Goal: Task Accomplishment & Management: Manage account settings

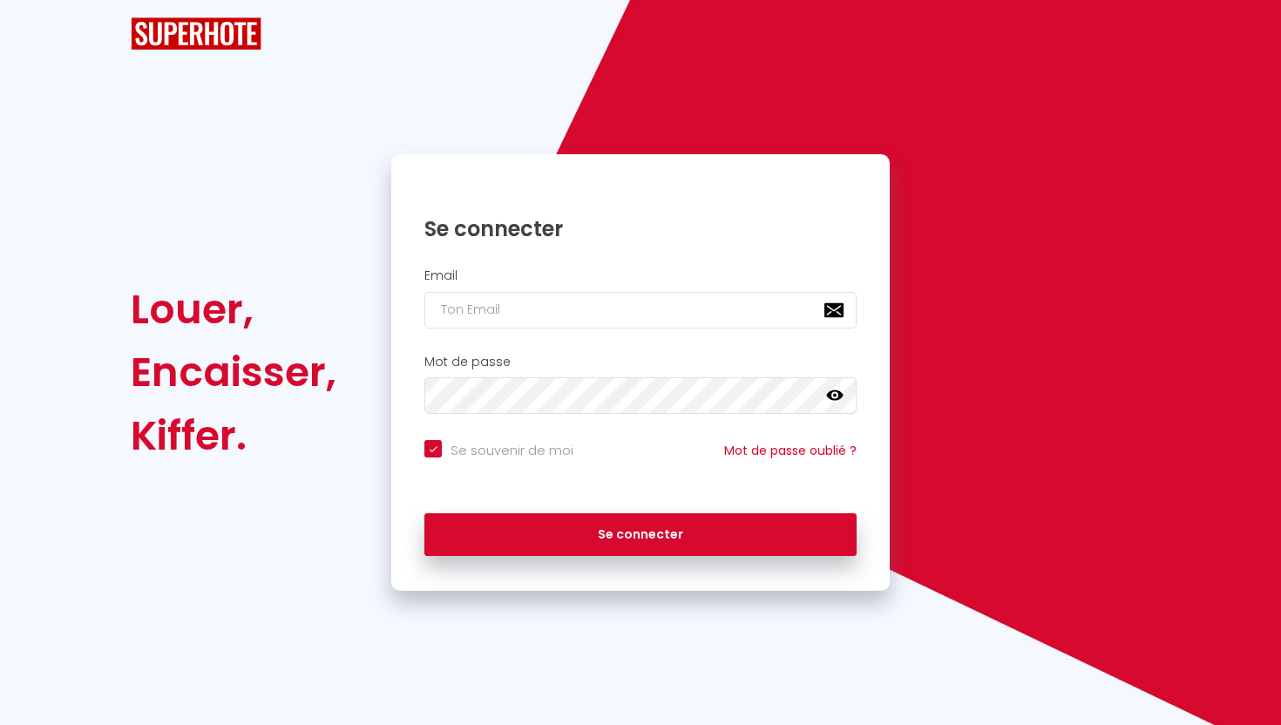
checkbox input "true"
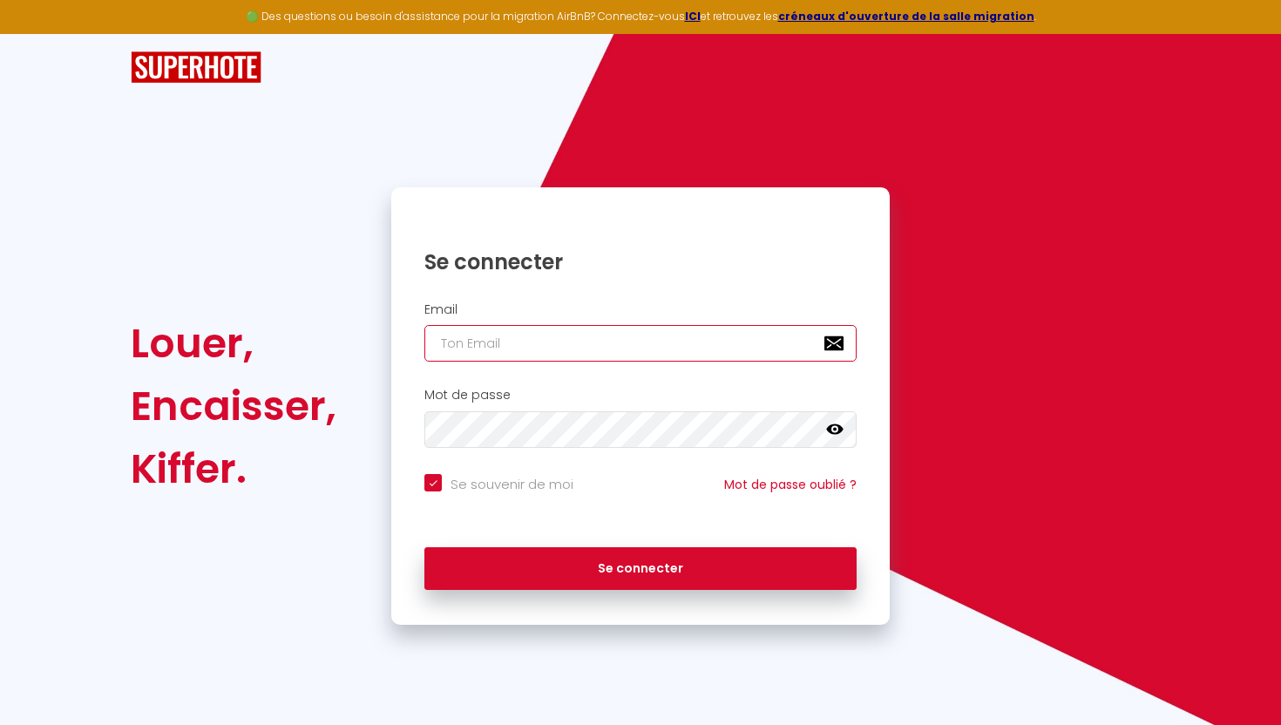
click at [696, 338] on input "email" at bounding box center [641, 343] width 432 height 37
type input "[EMAIL_ADDRESS][DOMAIN_NAME]"
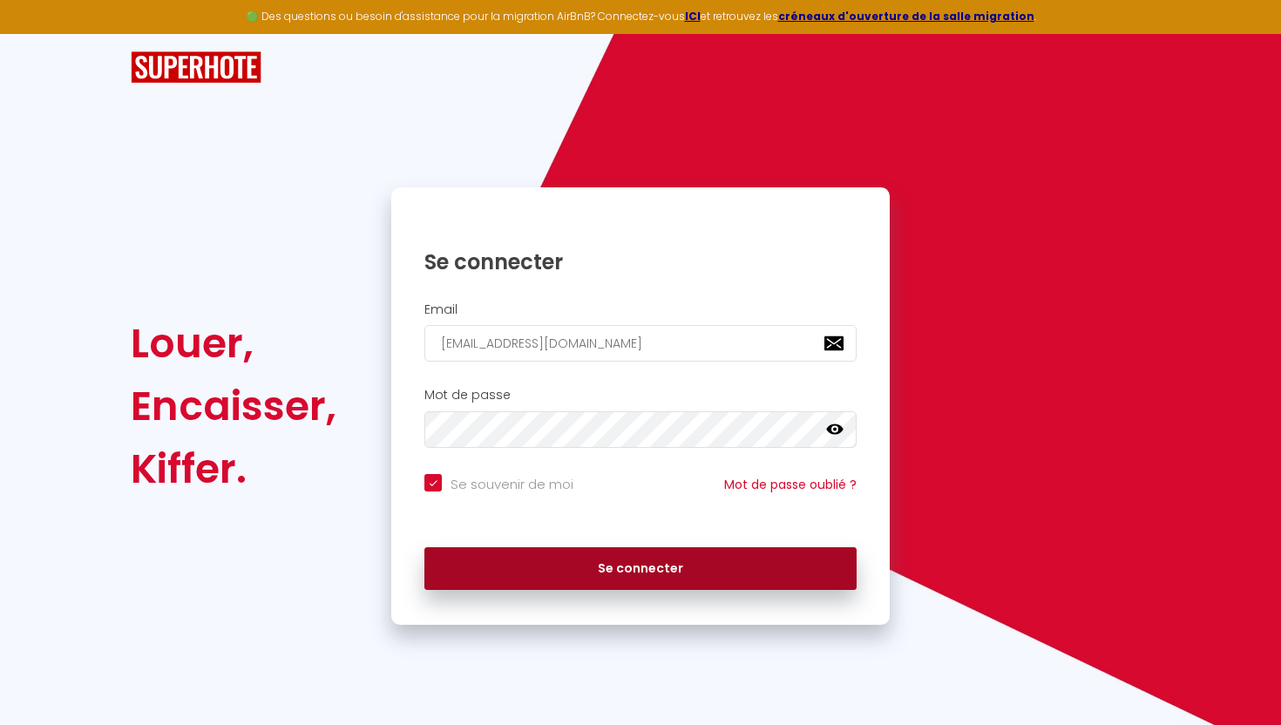
click at [792, 554] on button "Se connecter" at bounding box center [641, 569] width 432 height 44
checkbox input "true"
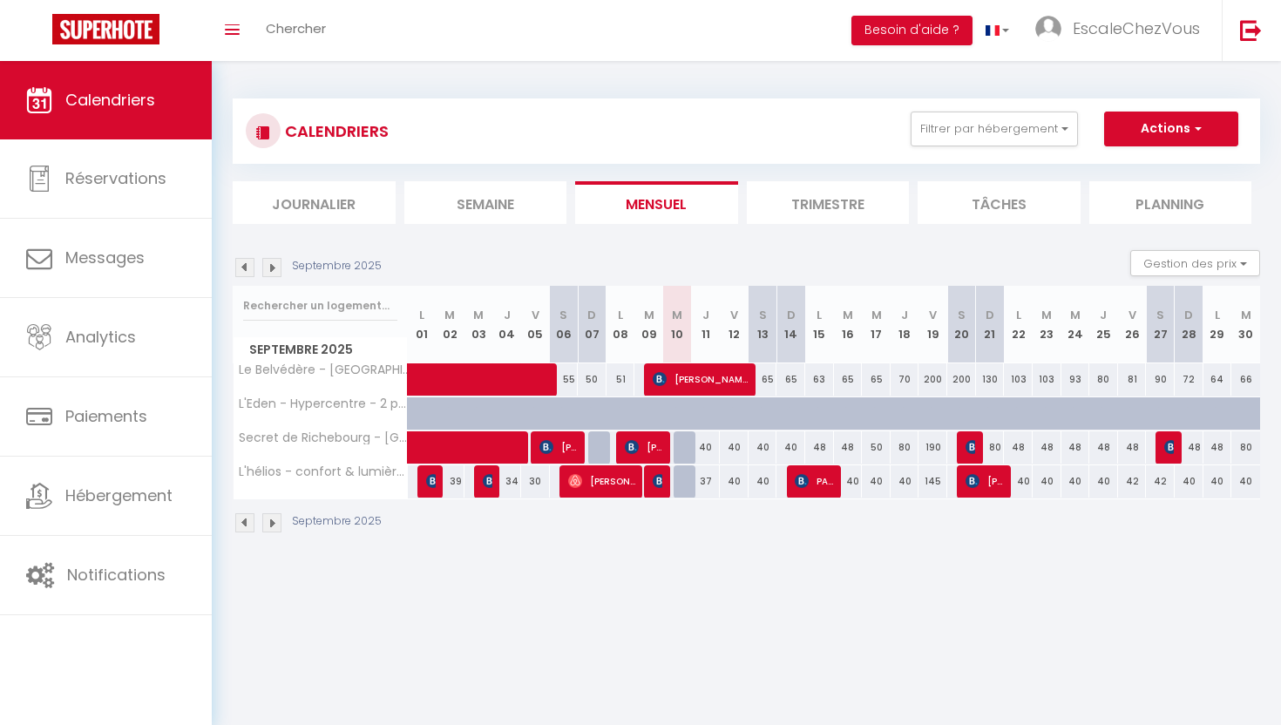
click at [272, 266] on img at bounding box center [271, 267] width 19 height 19
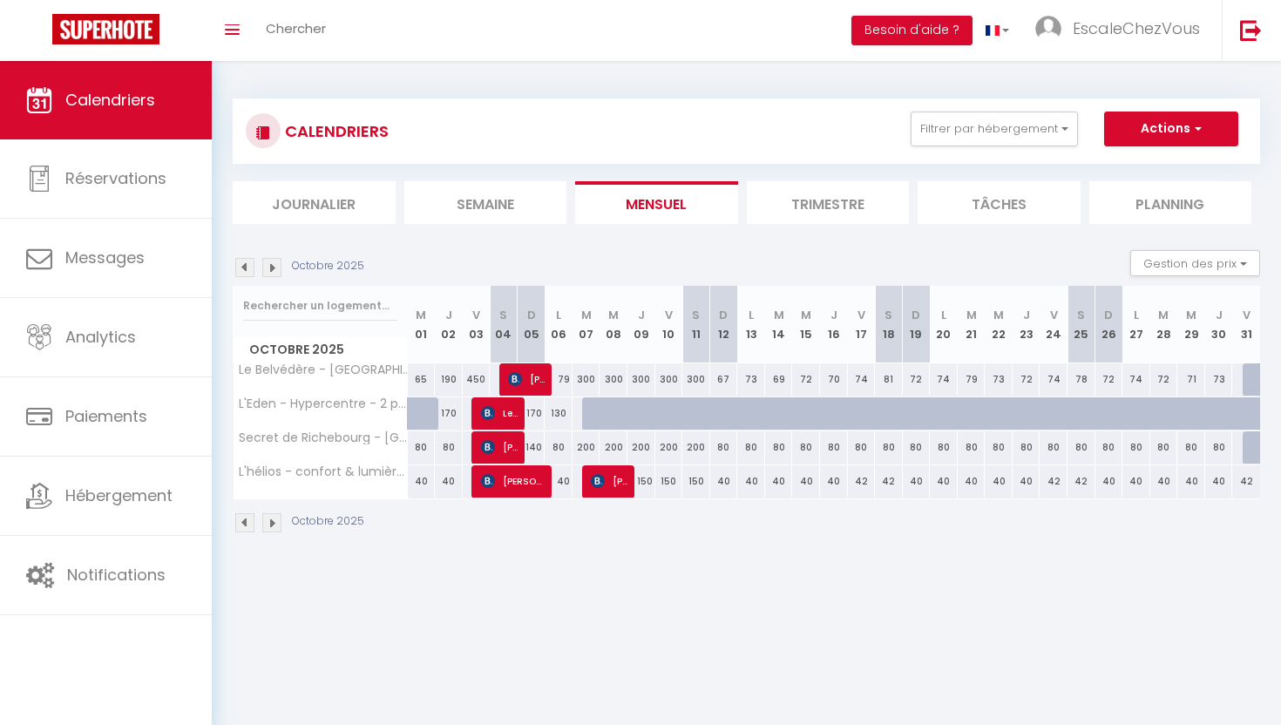
click at [469, 370] on div "450" at bounding box center [477, 380] width 28 height 32
type input "450"
type input "Ven 03 Octobre 2025"
type input "[PERSON_NAME] 04 Octobre 2025"
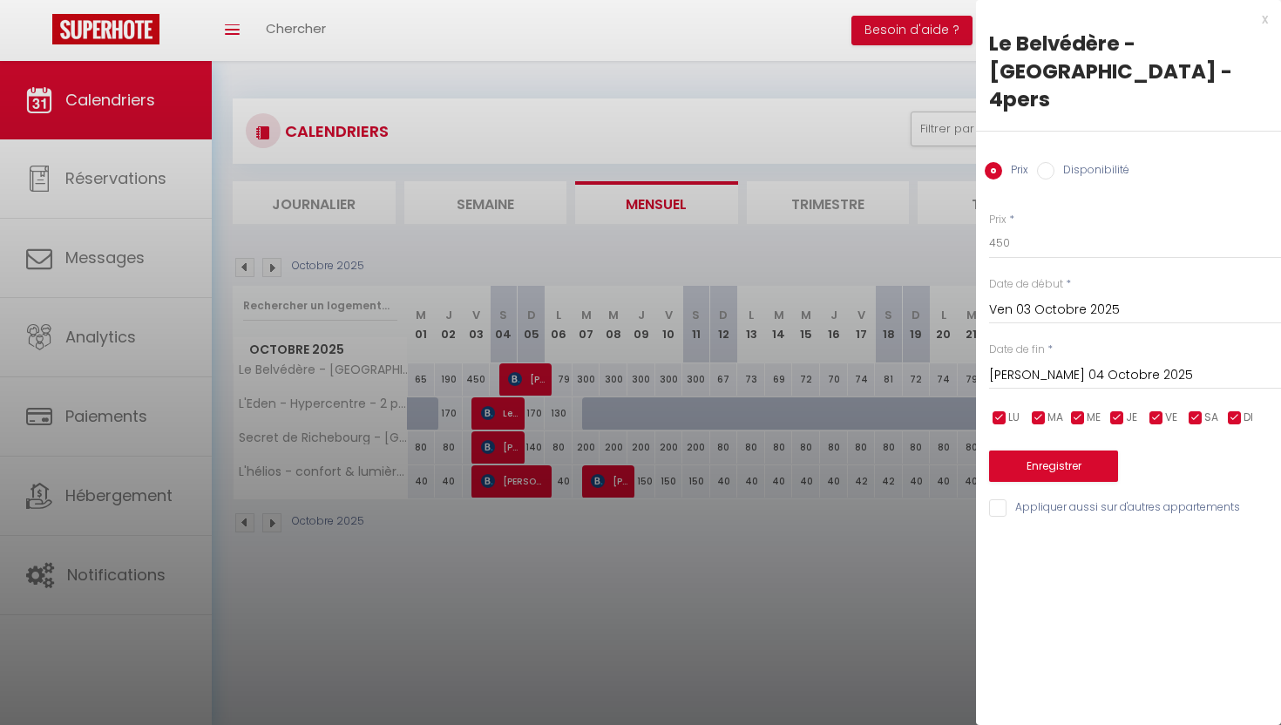
click at [666, 548] on div at bounding box center [640, 362] width 1281 height 725
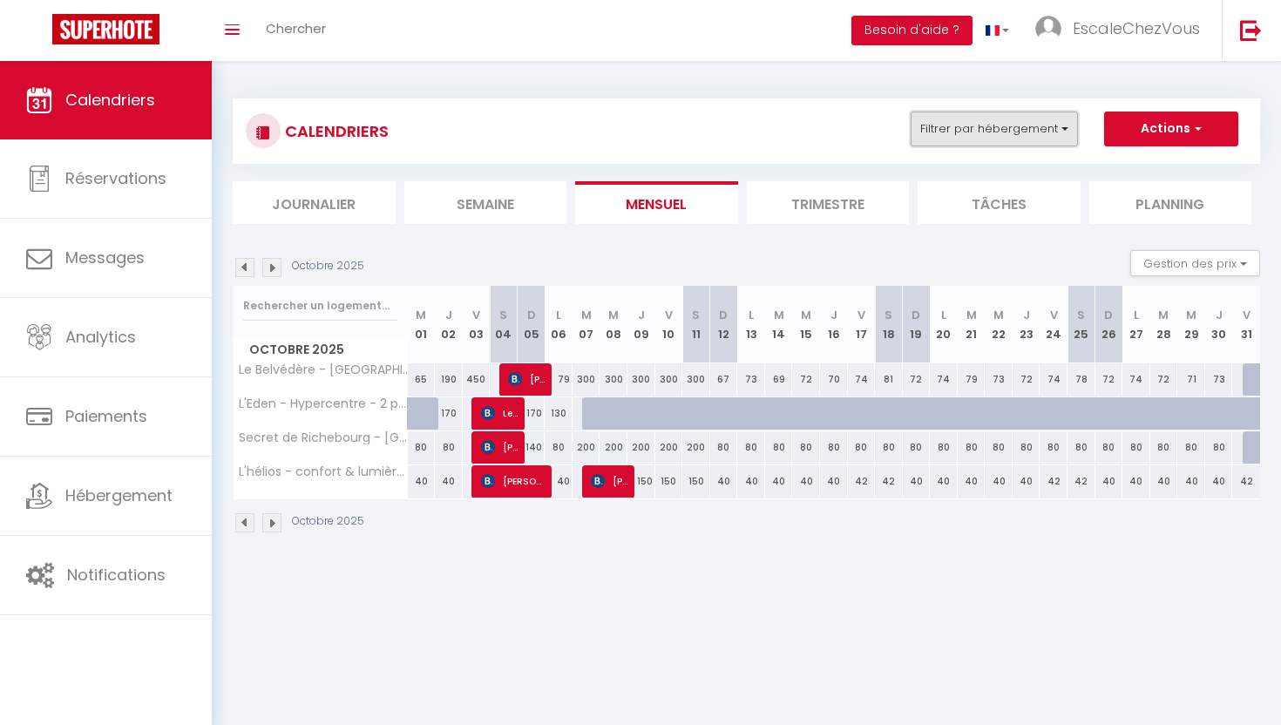
click at [1073, 133] on button "Filtrer par hébergement" at bounding box center [994, 129] width 167 height 35
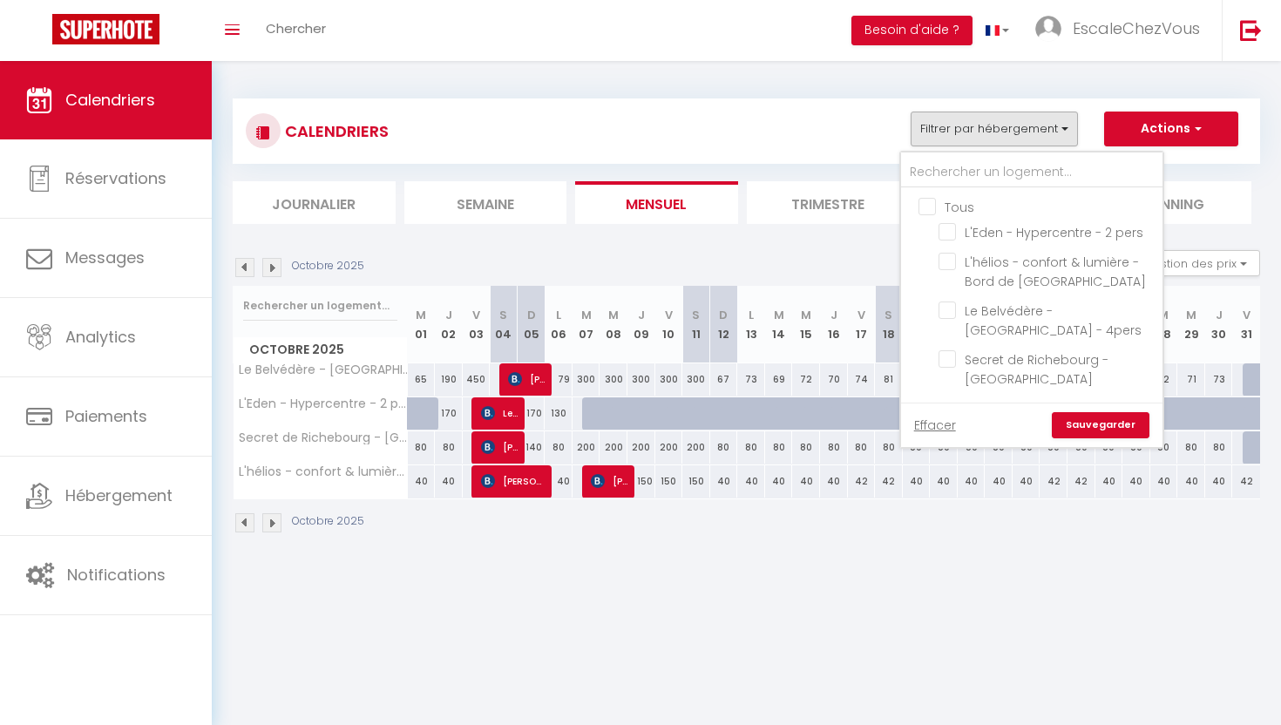
click at [925, 528] on div "Octobre 2025" at bounding box center [747, 525] width 1028 height 51
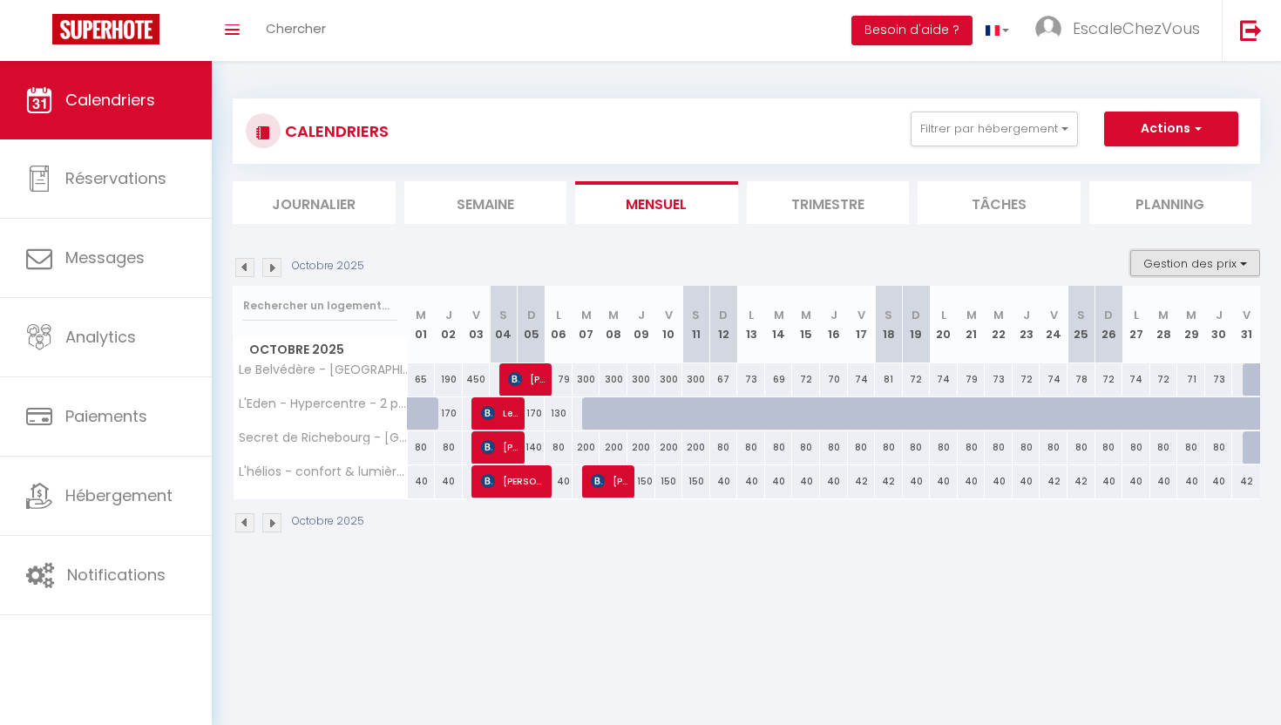
click at [1230, 255] on button "Gestion des prix" at bounding box center [1196, 263] width 130 height 26
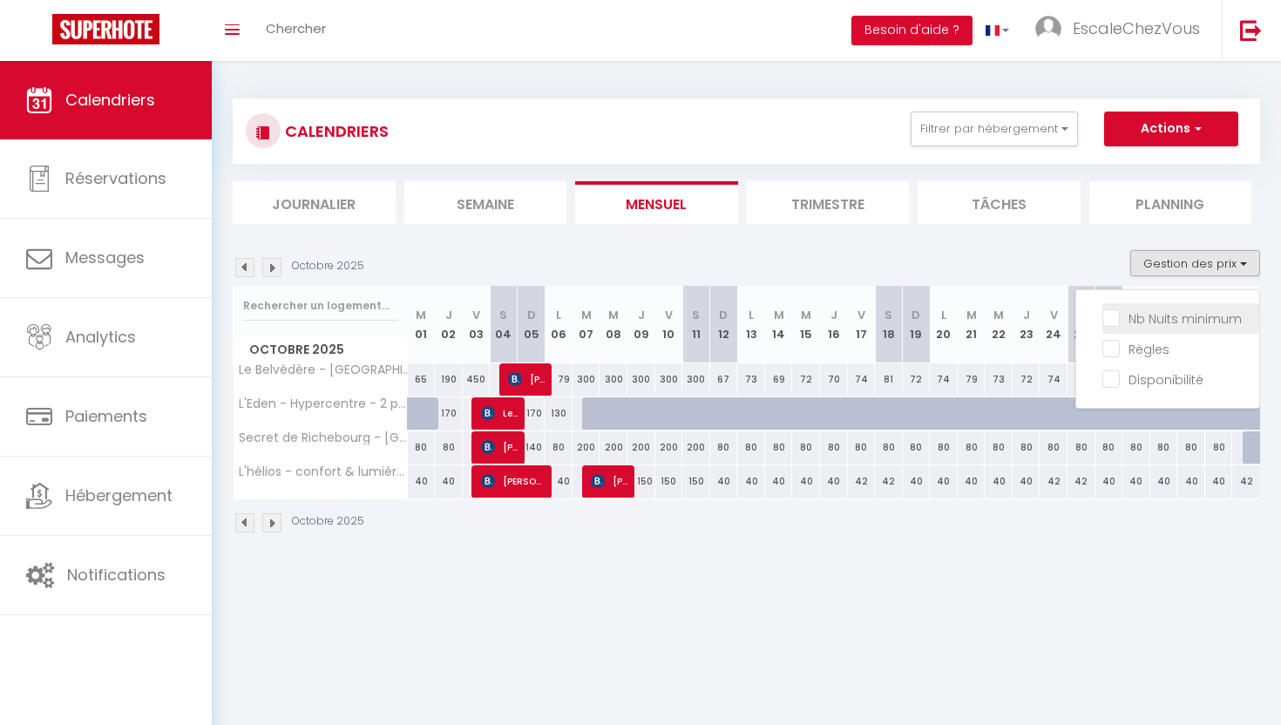
click at [1118, 317] on input "Nb Nuits minimum" at bounding box center [1181, 317] width 157 height 17
checkbox input "true"
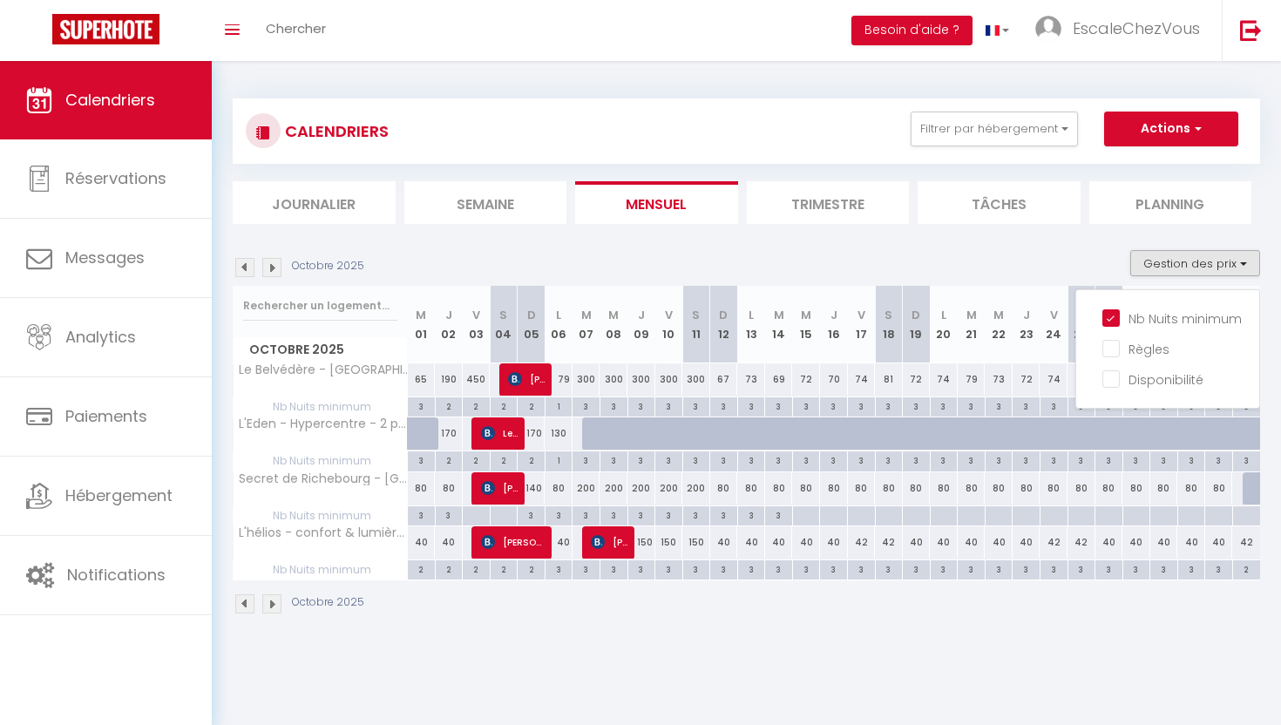
click at [477, 409] on div "2" at bounding box center [476, 406] width 27 height 17
type input "2"
type input "Ven 03 Octobre 2025"
type input "[PERSON_NAME] 04 Octobre 2025"
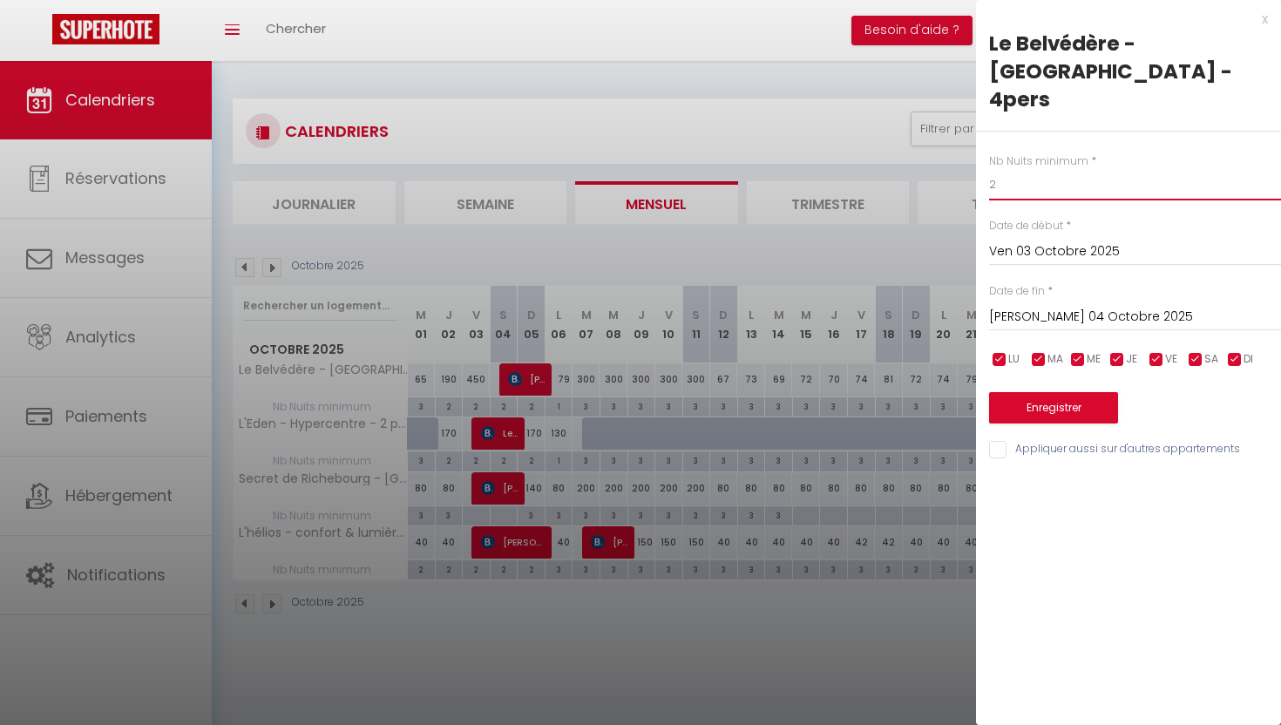
click at [1033, 169] on input "2" at bounding box center [1135, 184] width 292 height 31
click at [1263, 28] on div "x" at bounding box center [1122, 19] width 292 height 21
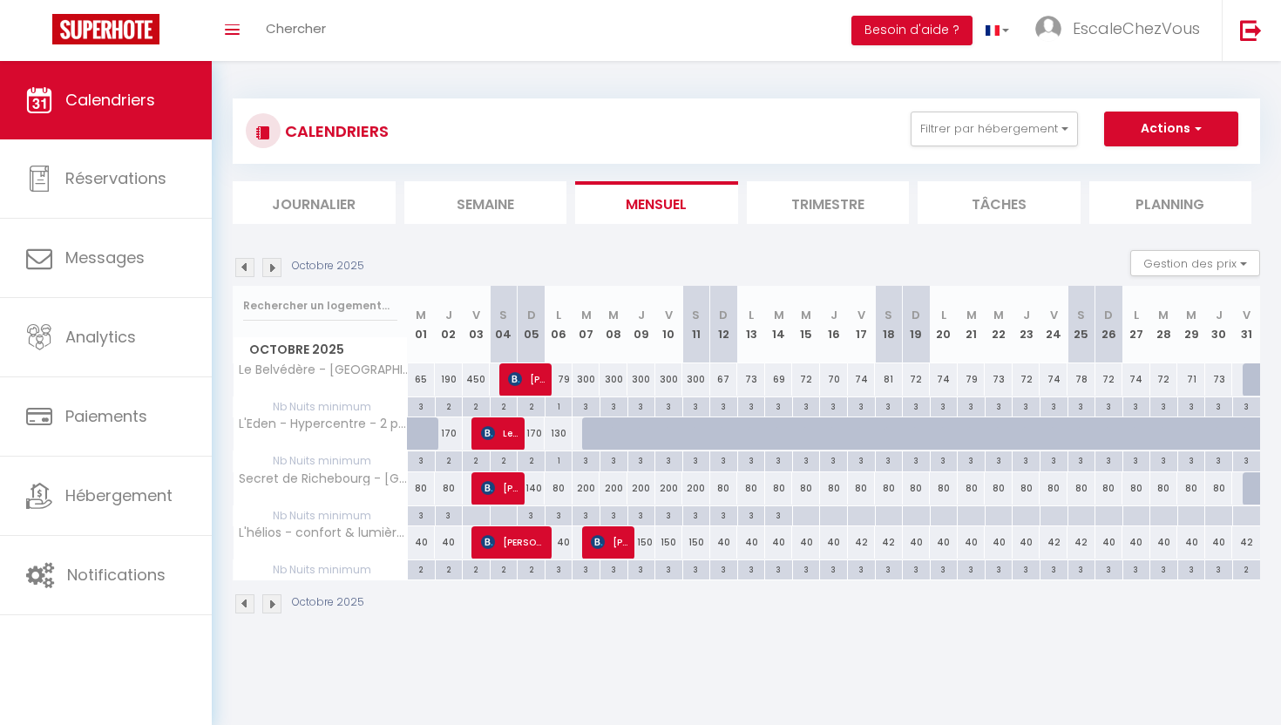
click at [453, 464] on div "2" at bounding box center [449, 460] width 27 height 17
type input "2"
type input "Jeu 02 Octobre 2025"
type input "Ven 03 Octobre 2025"
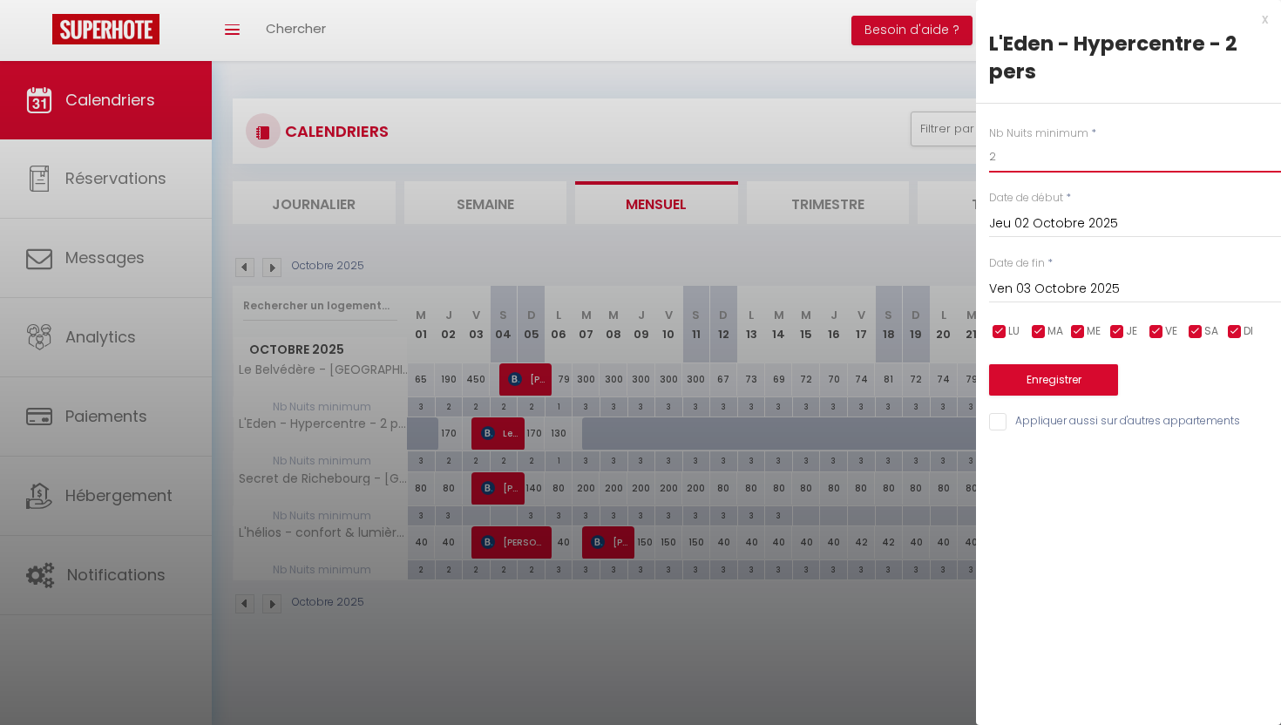
click at [1035, 156] on input "2" at bounding box center [1135, 156] width 292 height 31
type input "1"
click at [1041, 383] on button "Enregistrer" at bounding box center [1053, 379] width 129 height 31
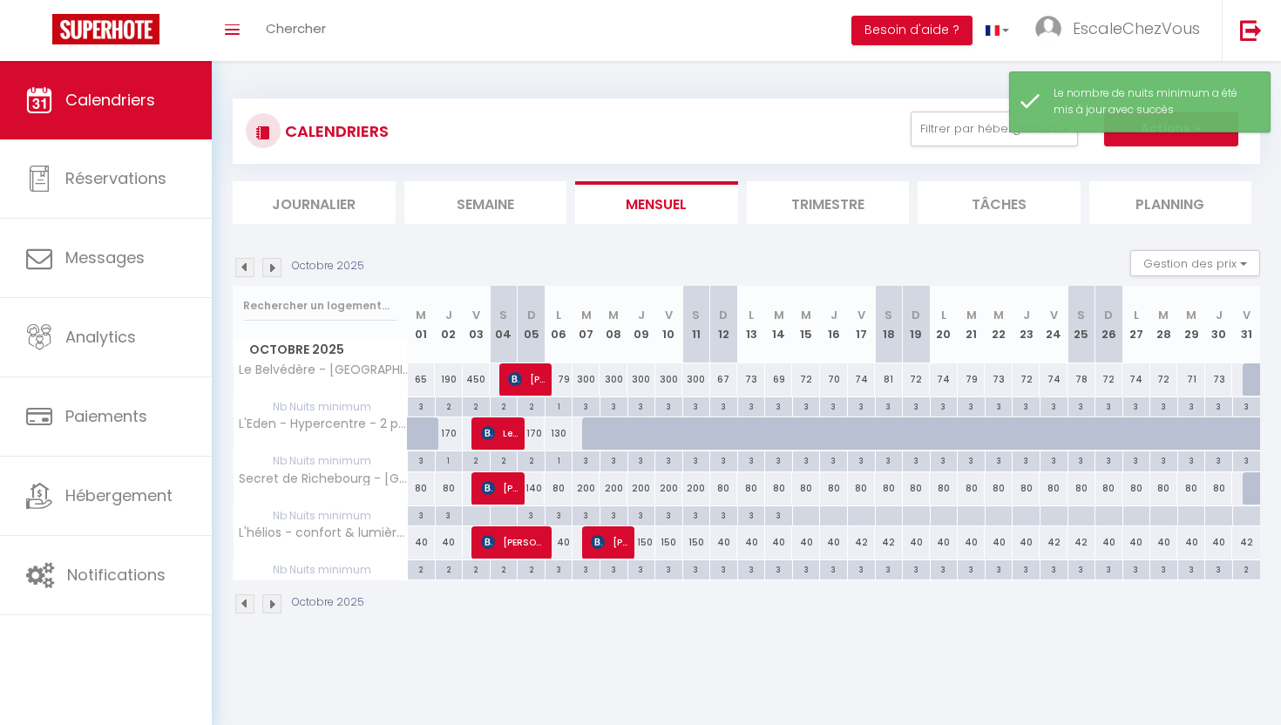
click at [535, 459] on div "2" at bounding box center [531, 460] width 27 height 17
type input "2"
type input "Dim 05 Octobre 2025"
type input "Lun 06 Octobre 2025"
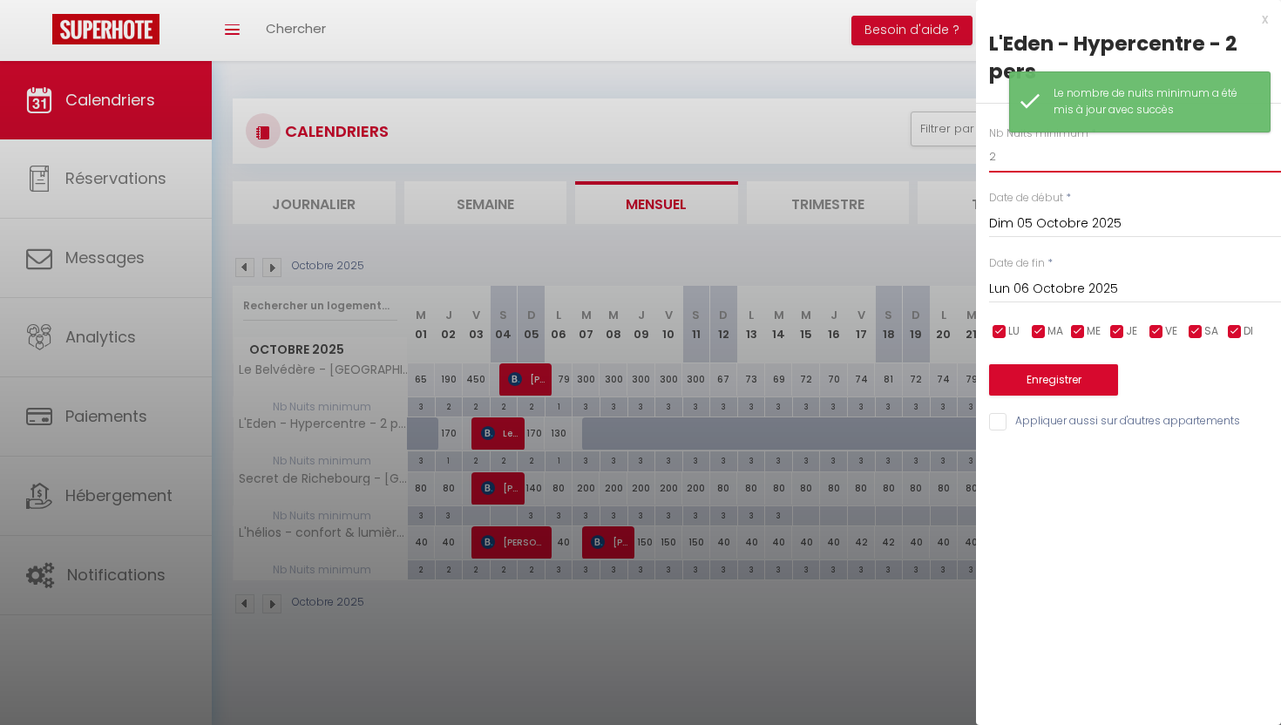
click at [1042, 165] on input "2" at bounding box center [1135, 156] width 292 height 31
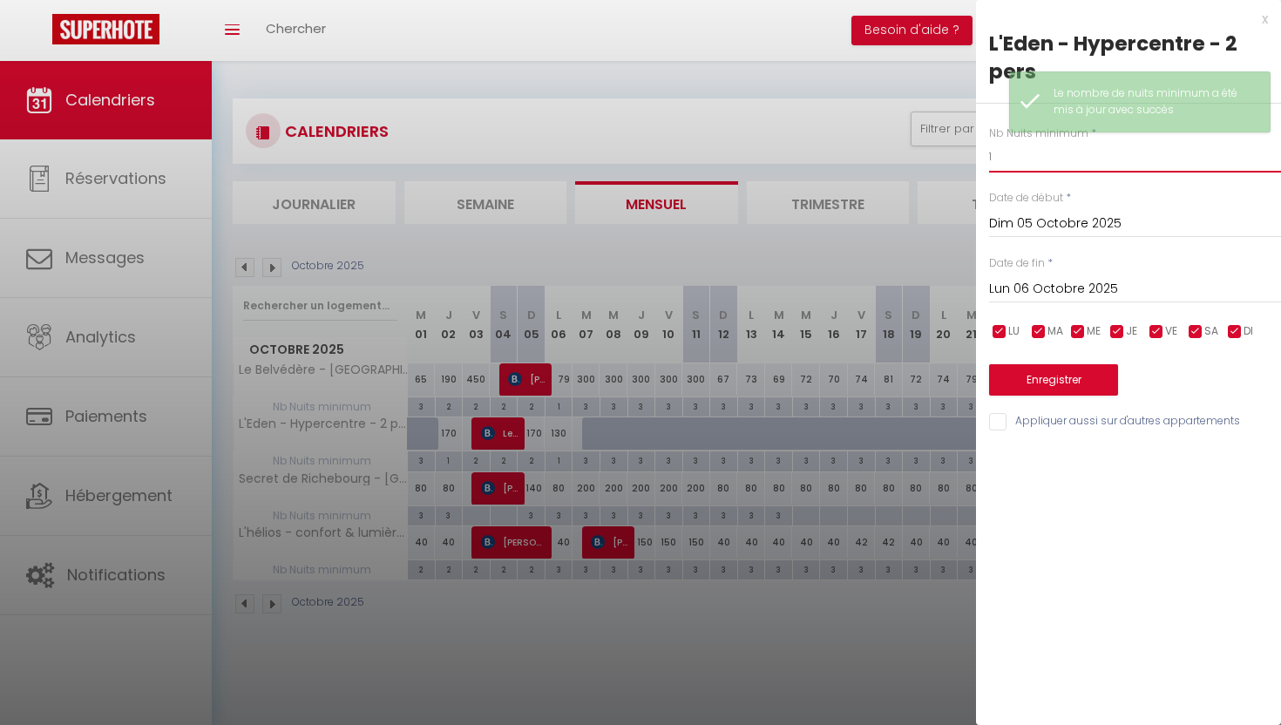
type input "1"
click at [1048, 391] on button "Enregistrer" at bounding box center [1053, 379] width 129 height 31
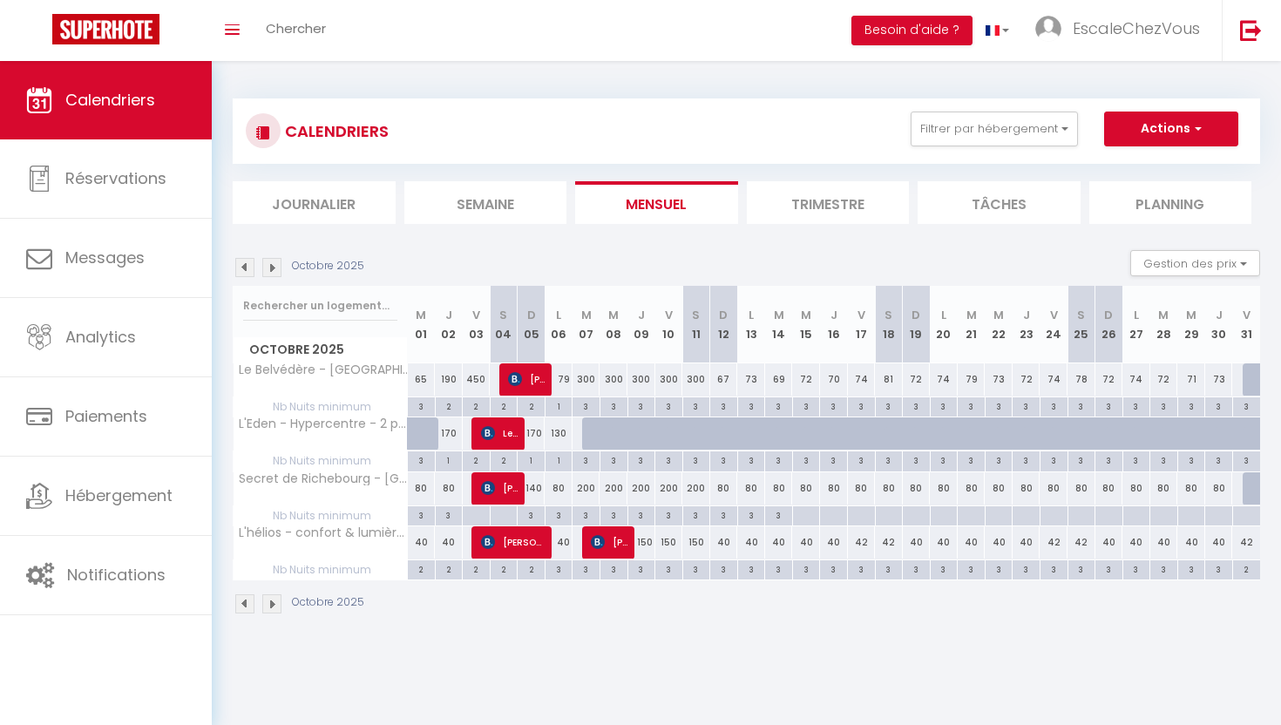
click at [249, 269] on img at bounding box center [244, 267] width 19 height 19
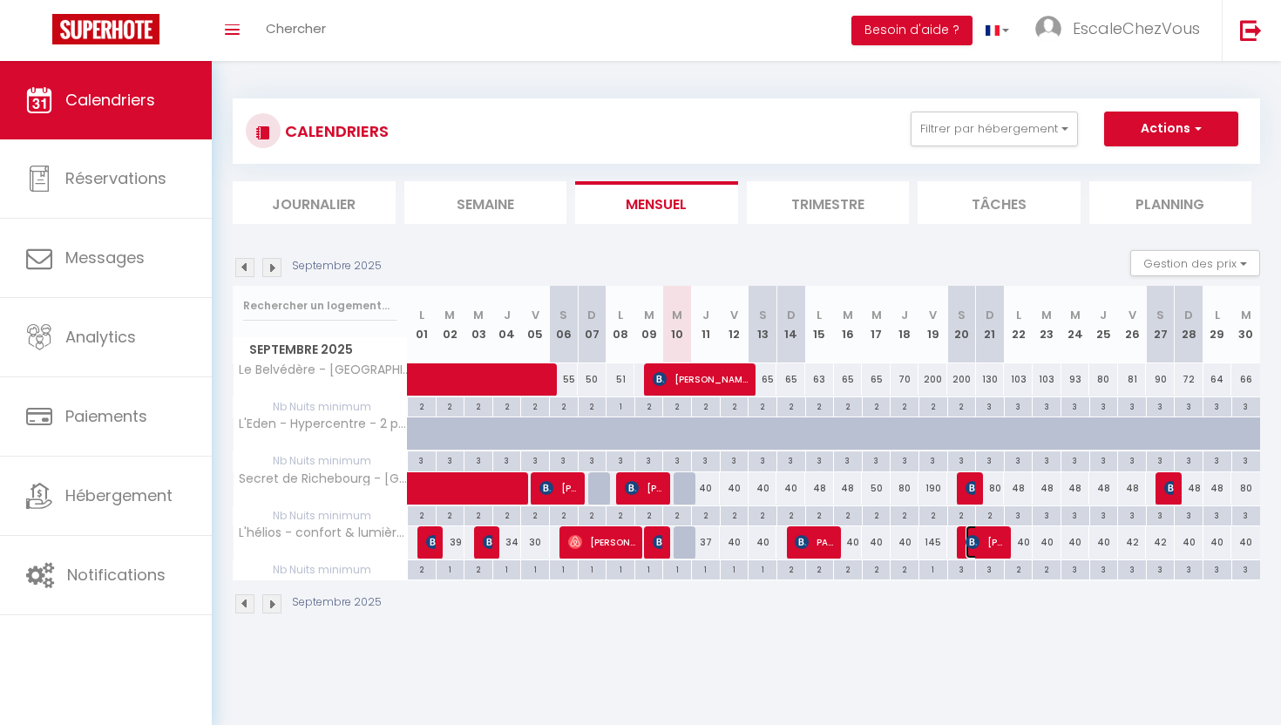
click at [969, 545] on img at bounding box center [973, 542] width 14 height 14
select select "OK"
select select "KO"
select select "0"
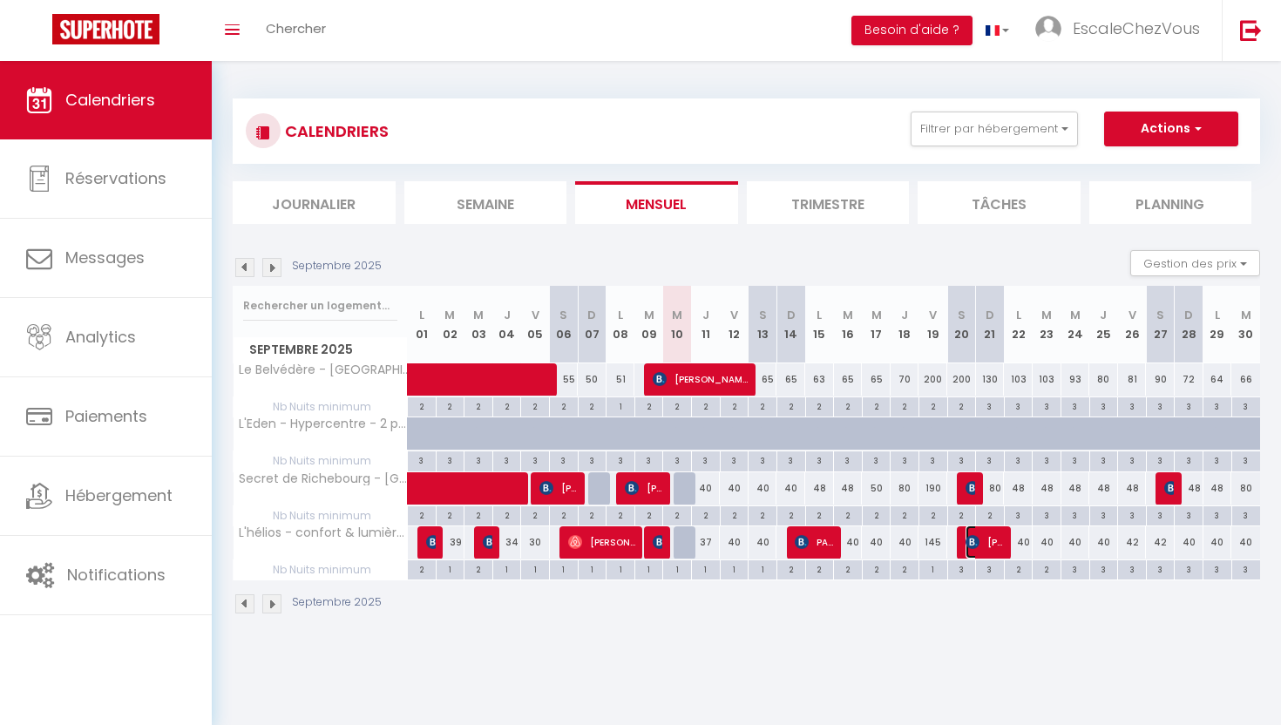
select select "1"
select select
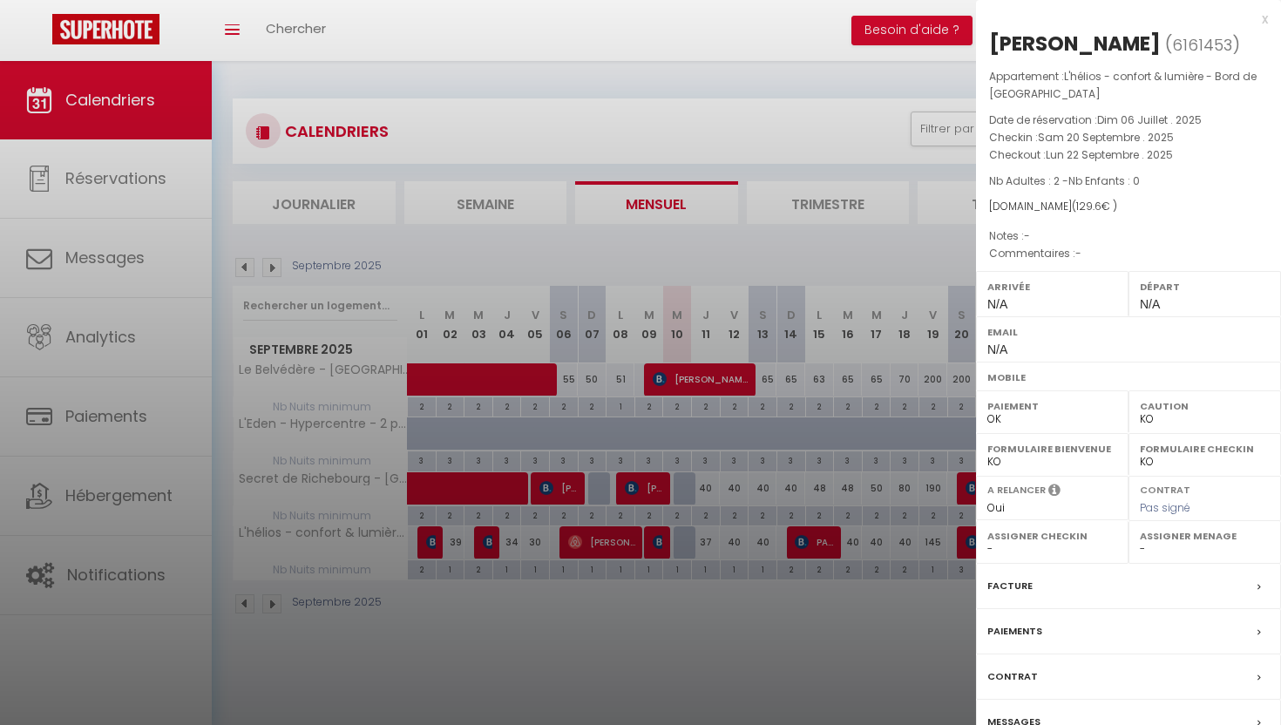
click at [1262, 21] on div "x" at bounding box center [1122, 19] width 292 height 21
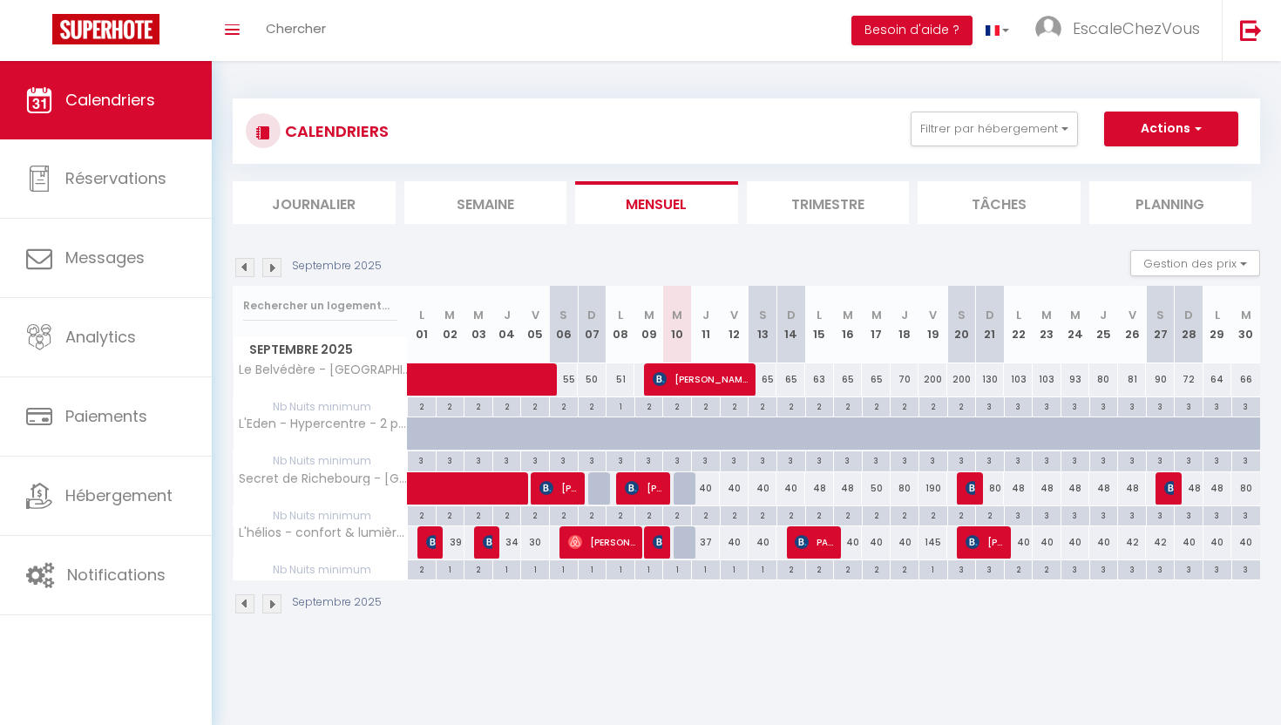
click at [277, 272] on img at bounding box center [271, 267] width 19 height 19
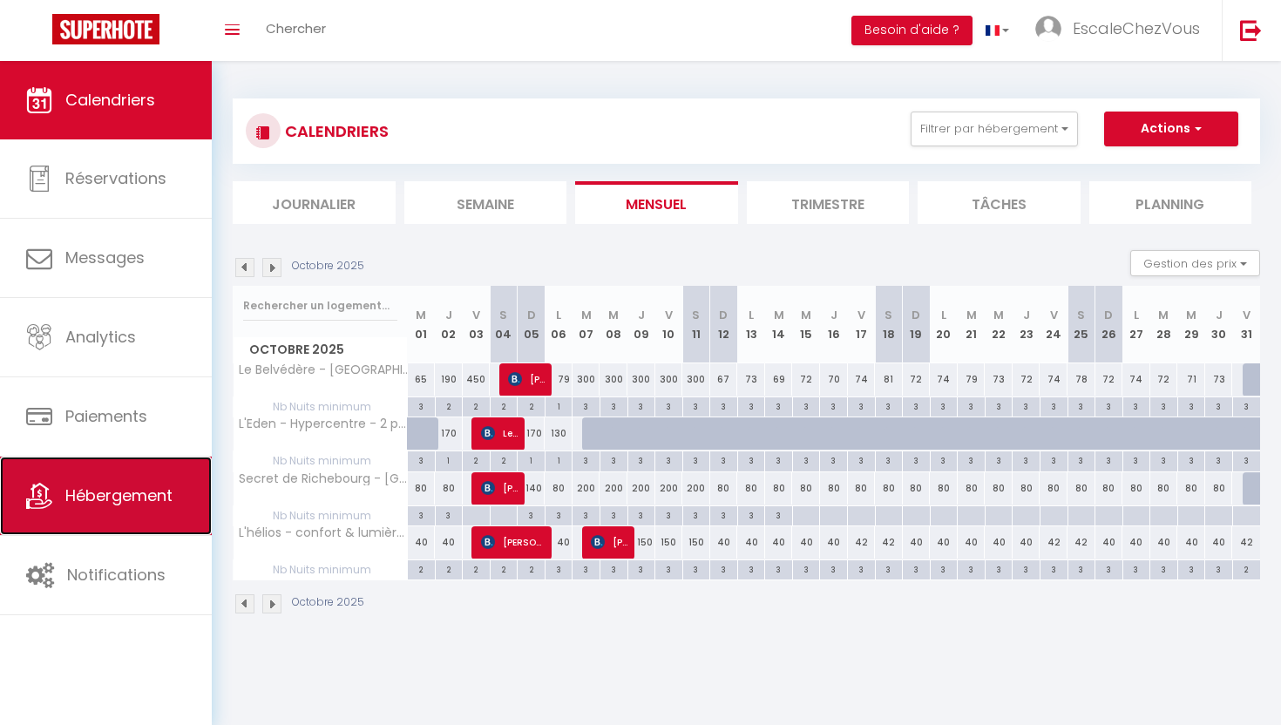
click at [130, 478] on link "Hébergement" at bounding box center [106, 496] width 212 height 78
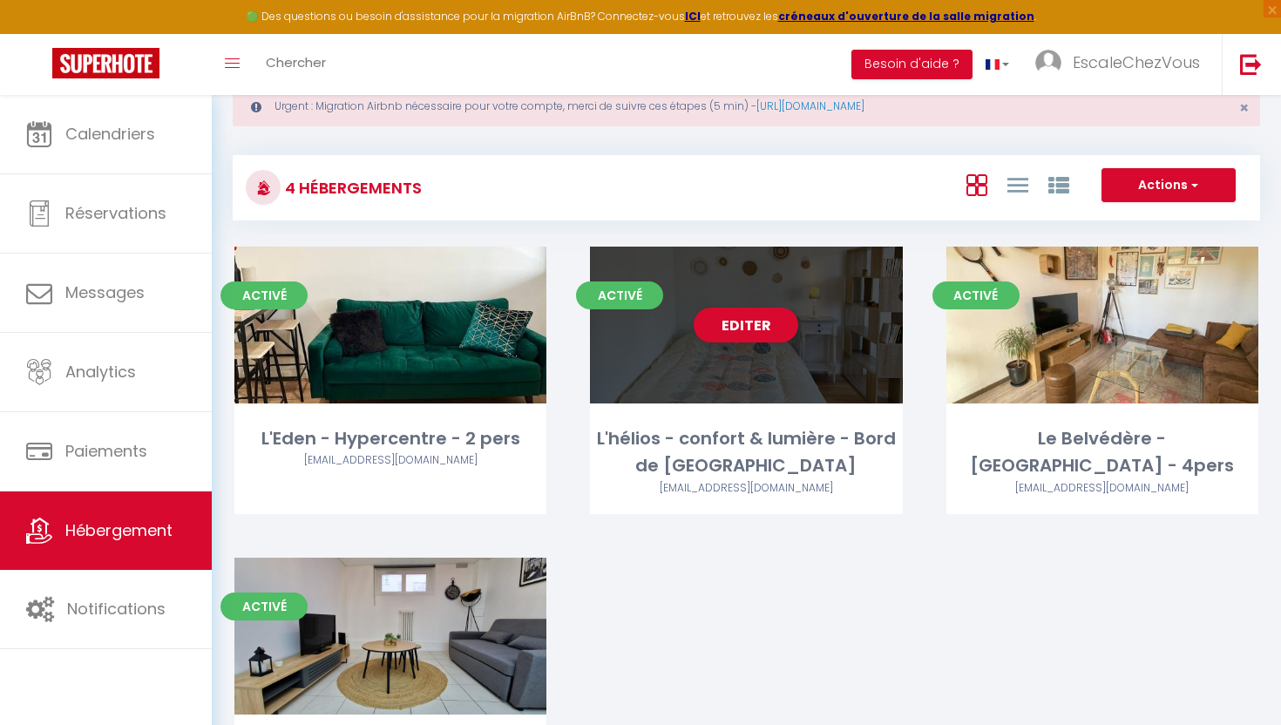
scroll to position [55, 0]
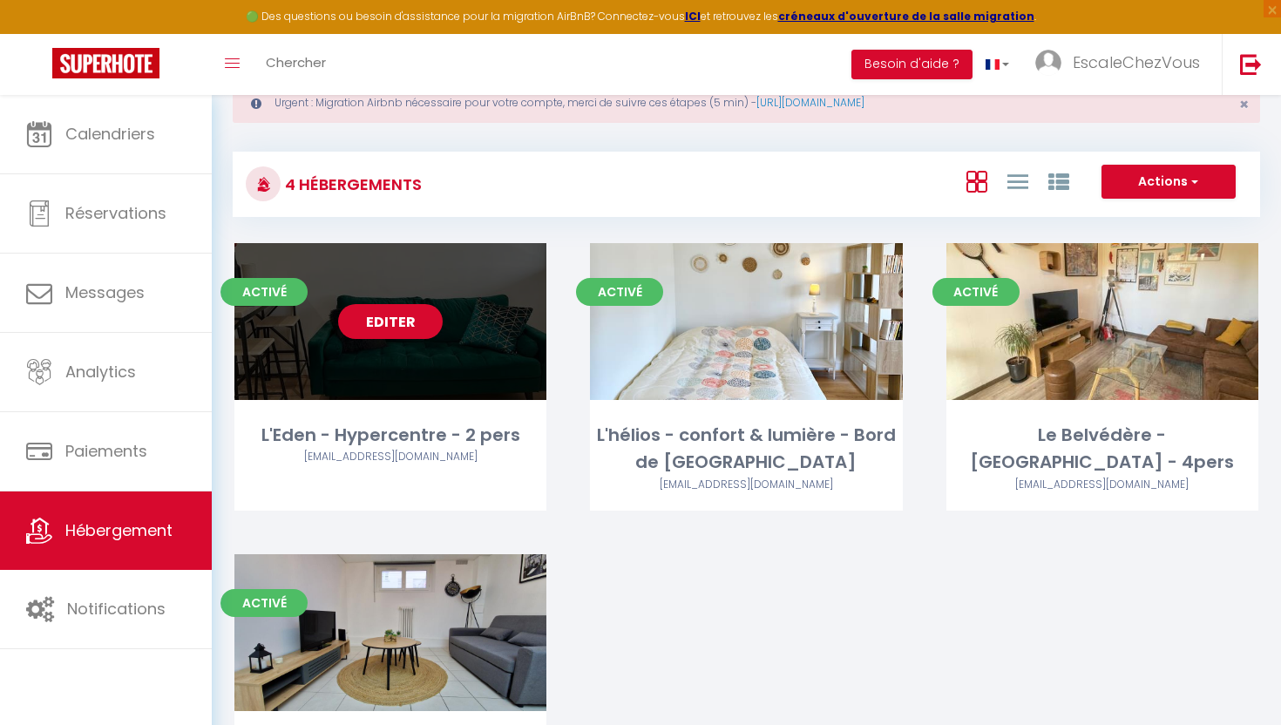
click at [417, 332] on link "Editer" at bounding box center [390, 321] width 105 height 35
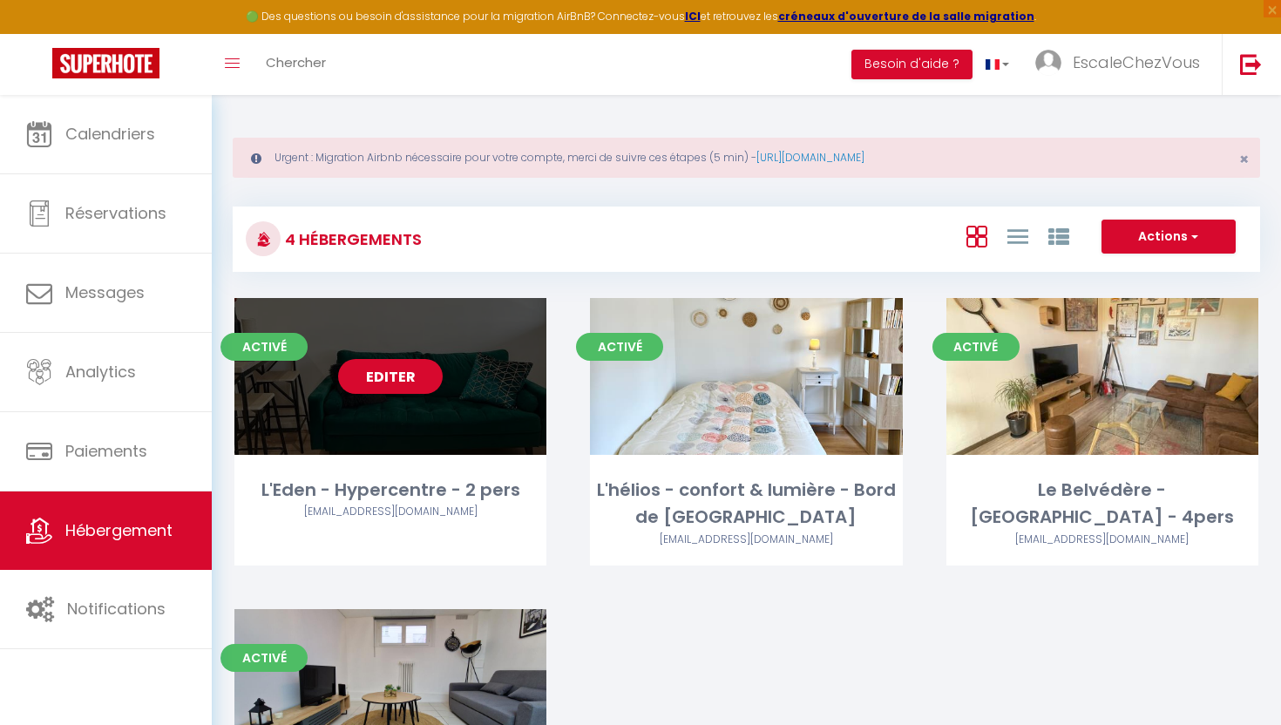
select select "3"
select select "2"
select select "1"
select select "28"
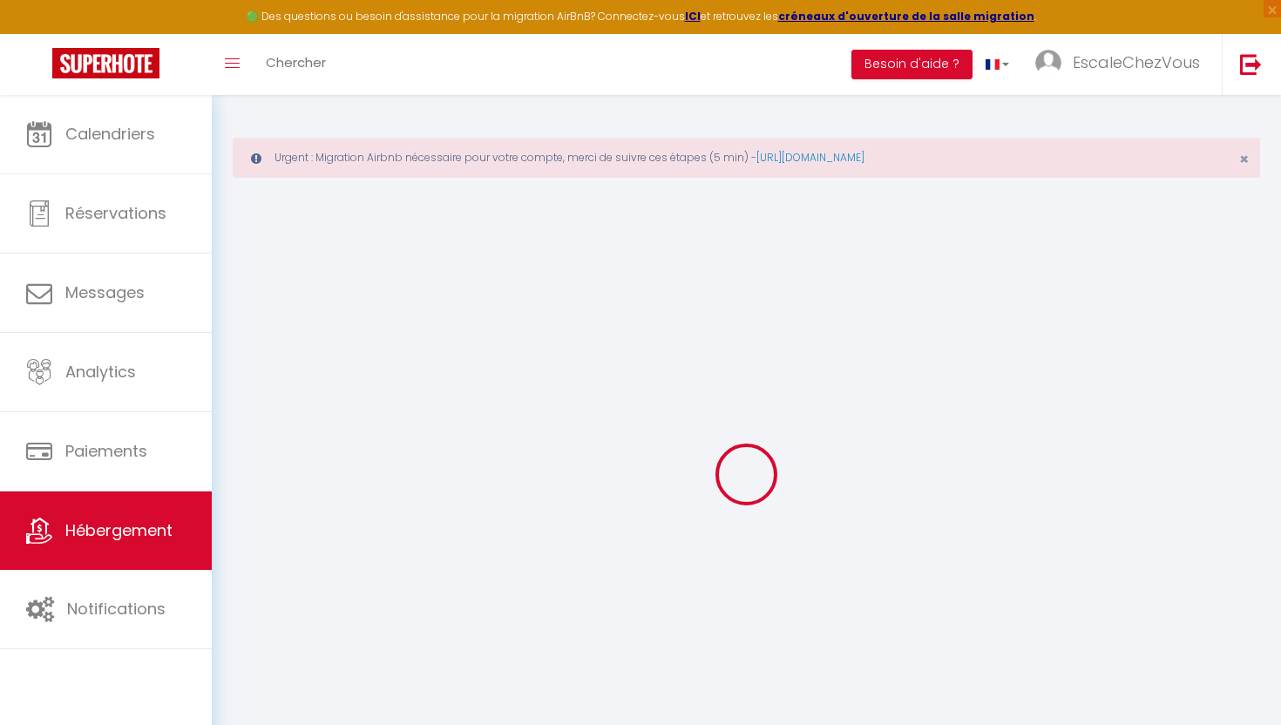
select select
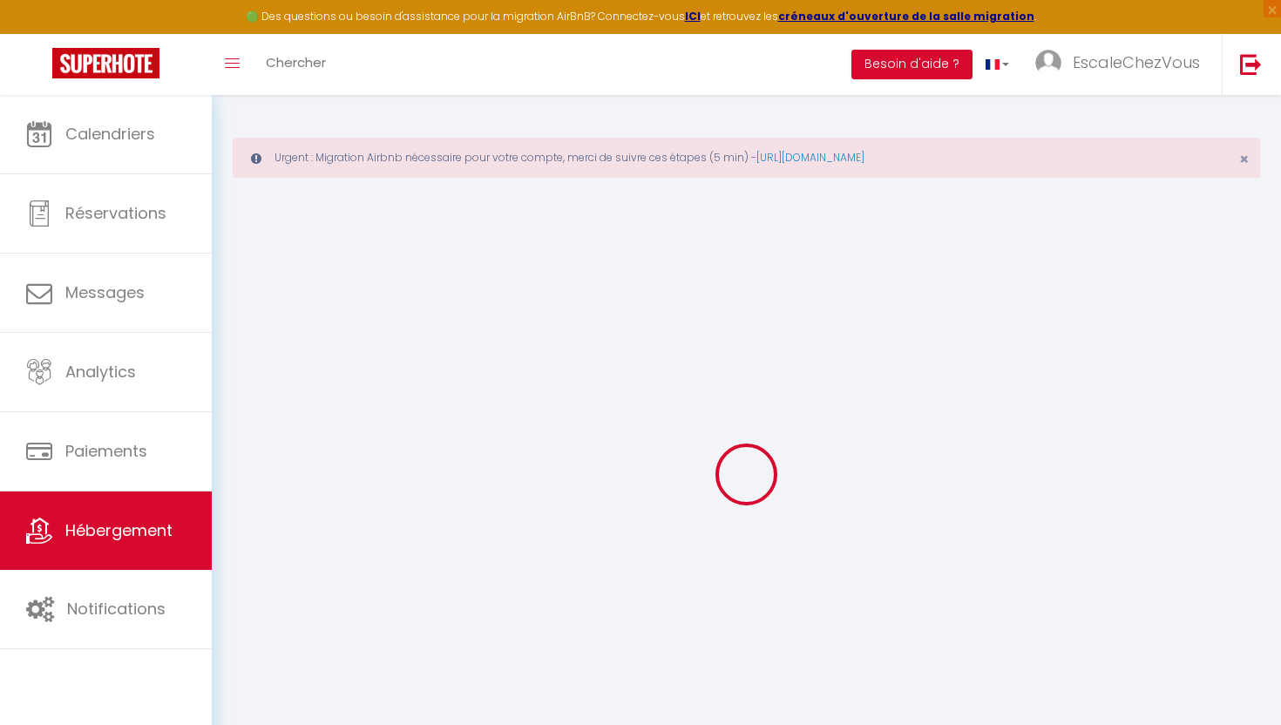
select select
checkbox input "false"
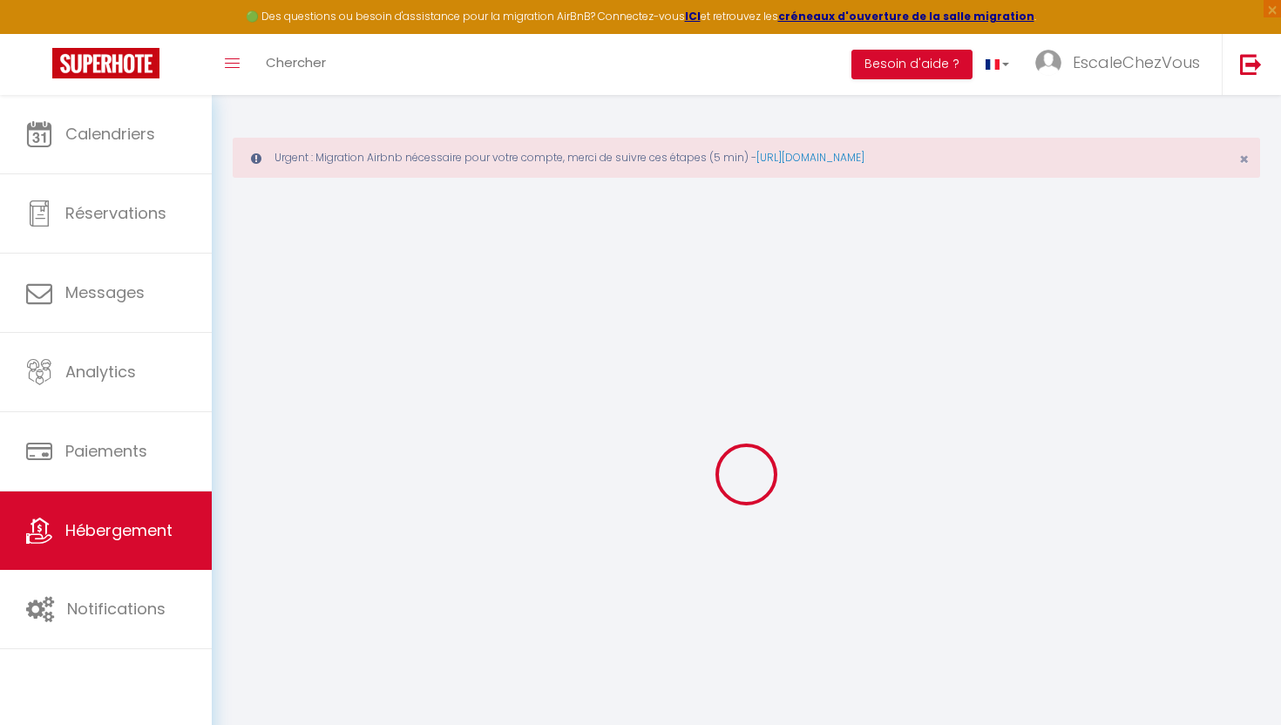
select select
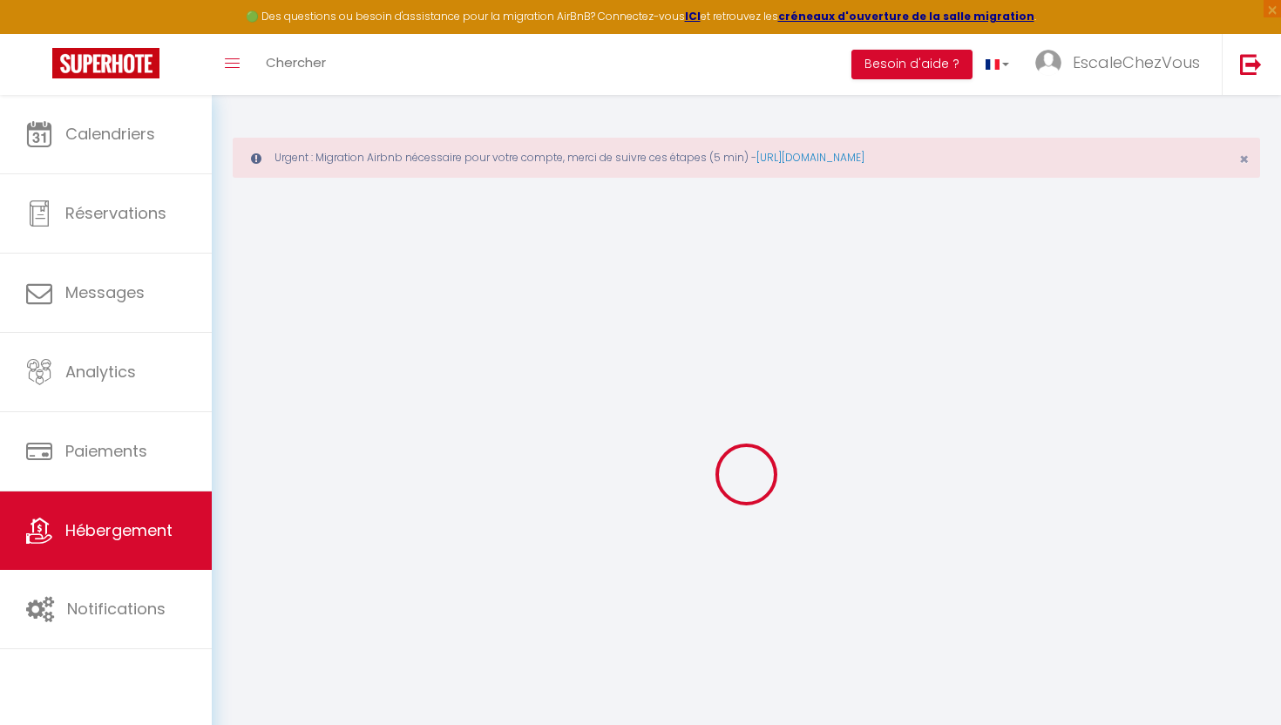
select select
checkbox input "false"
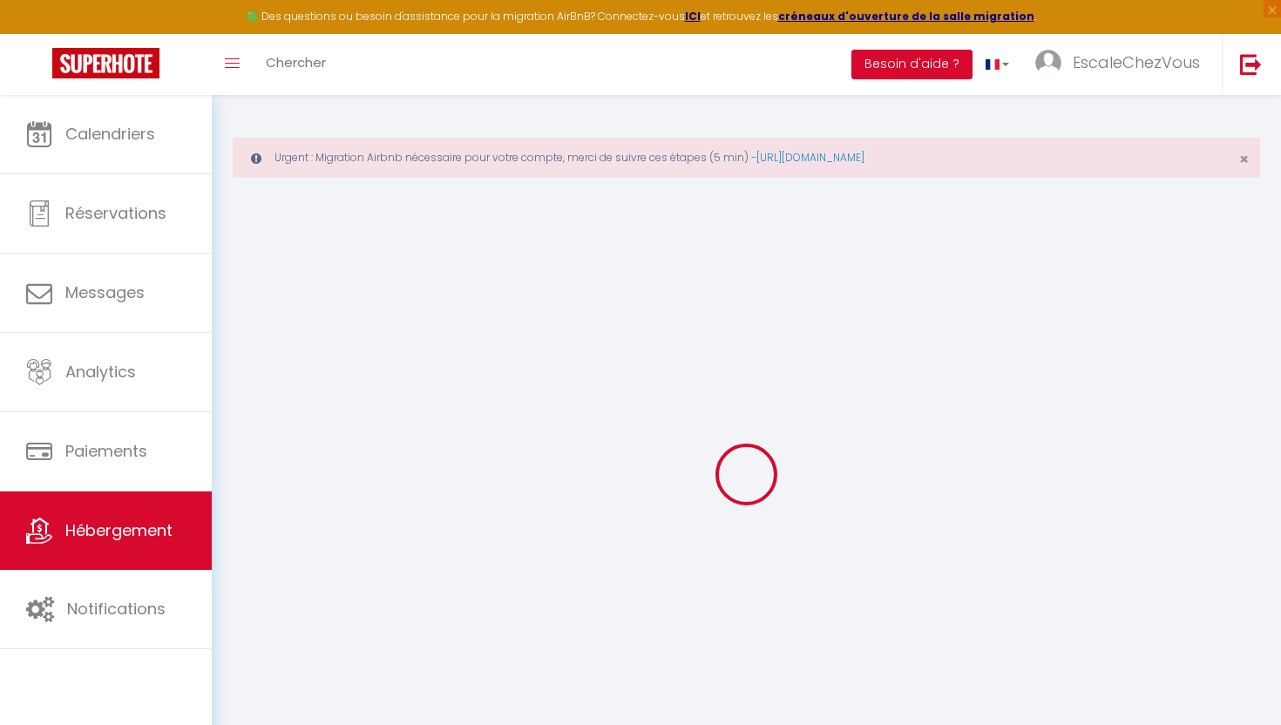
checkbox input "false"
select select
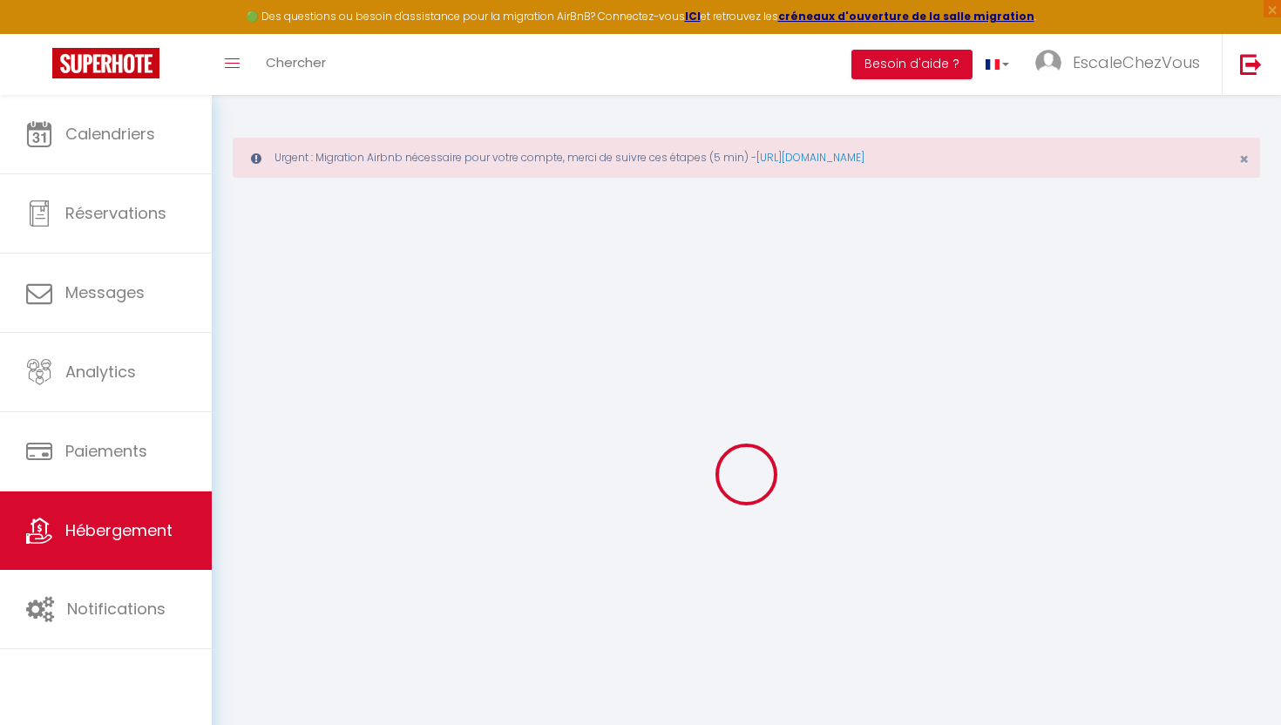
select select
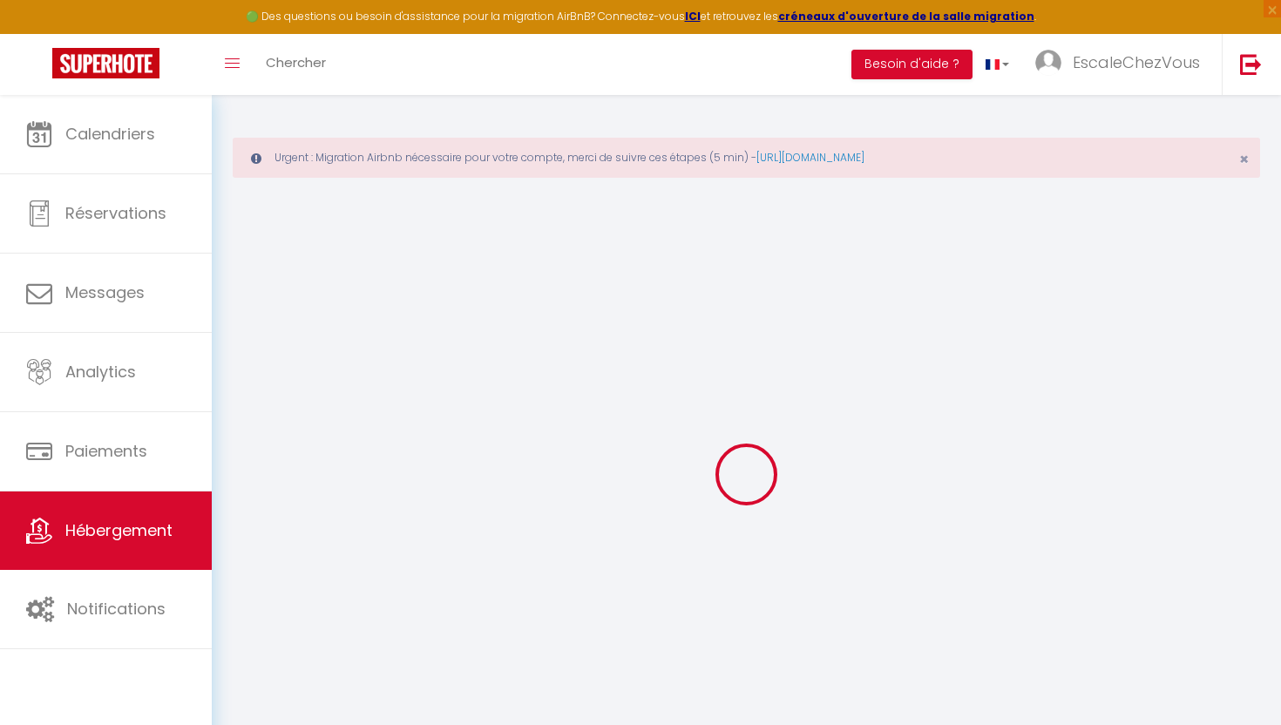
checkbox input "false"
select select
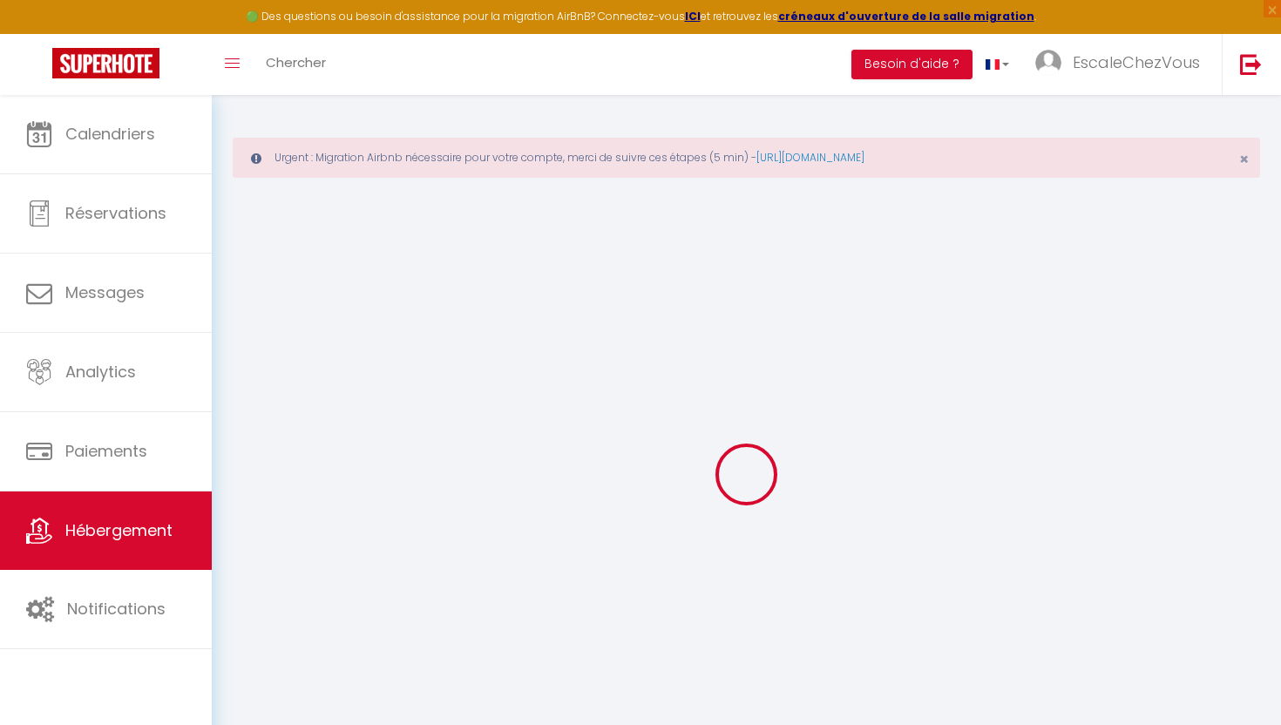
select select
type input "L'Eden - Hypercentre - 2 pers"
type input "[PERSON_NAME]"
select select "2"
select select "0"
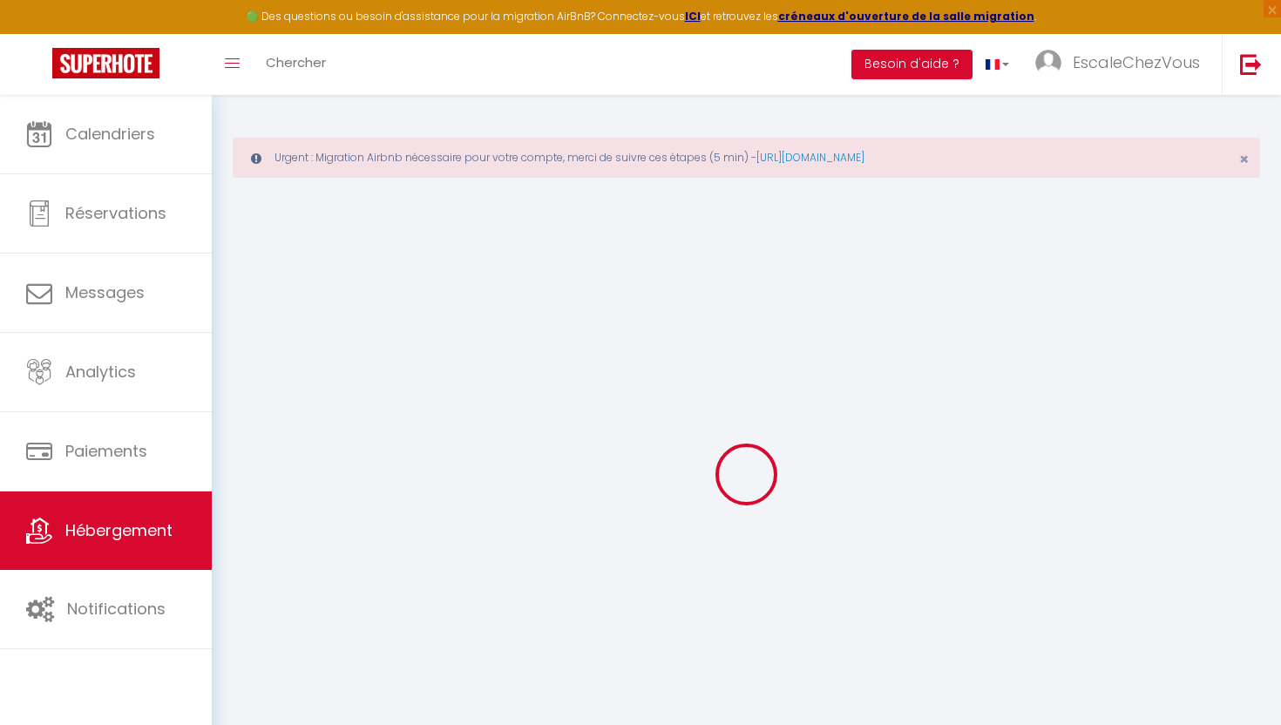
type input "45"
type input "25"
select select
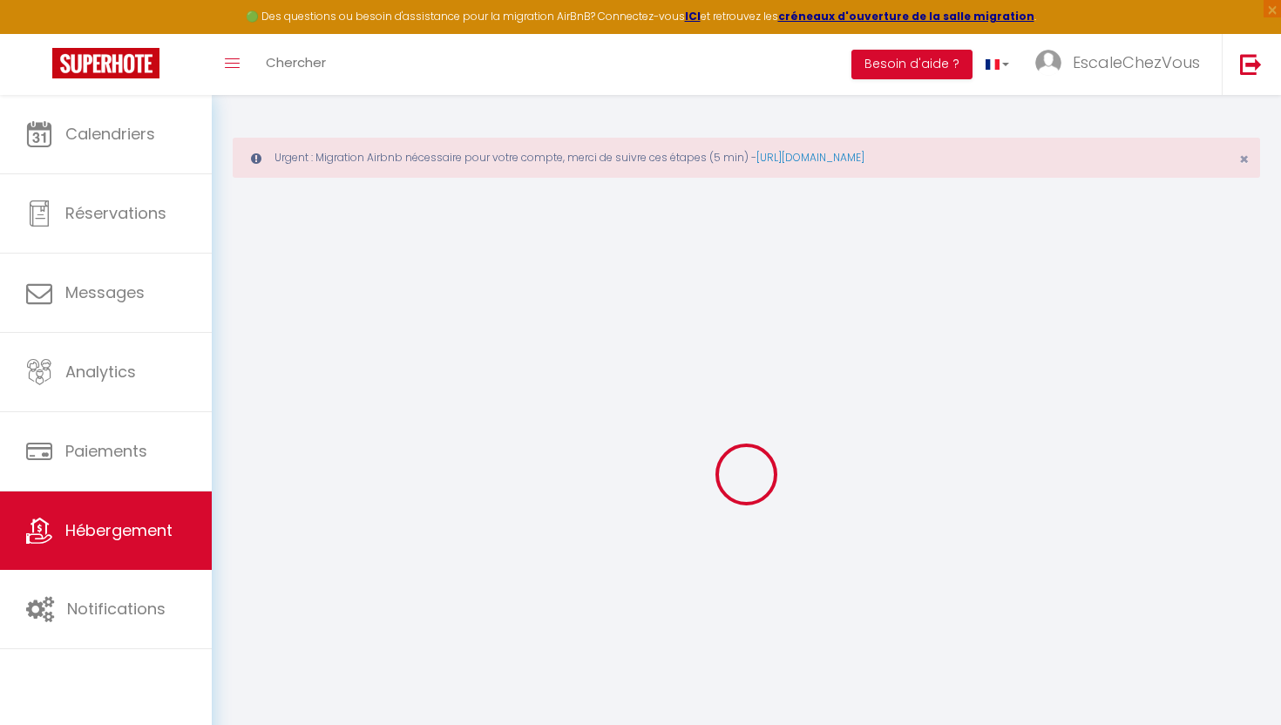
select select
type input "[STREET_ADDRESS][PERSON_NAME]"
type input "72000"
type input "Le Mans"
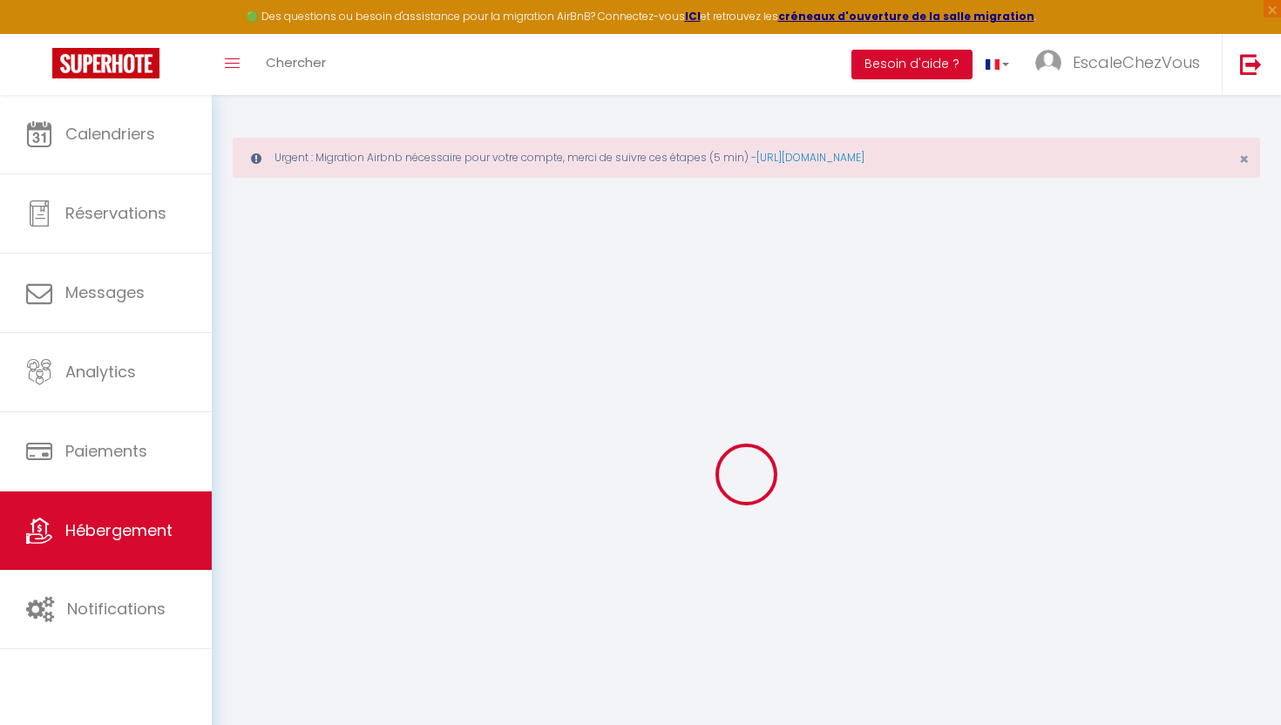
type input "[EMAIL_ADDRESS][DOMAIN_NAME]"
select select
checkbox input "false"
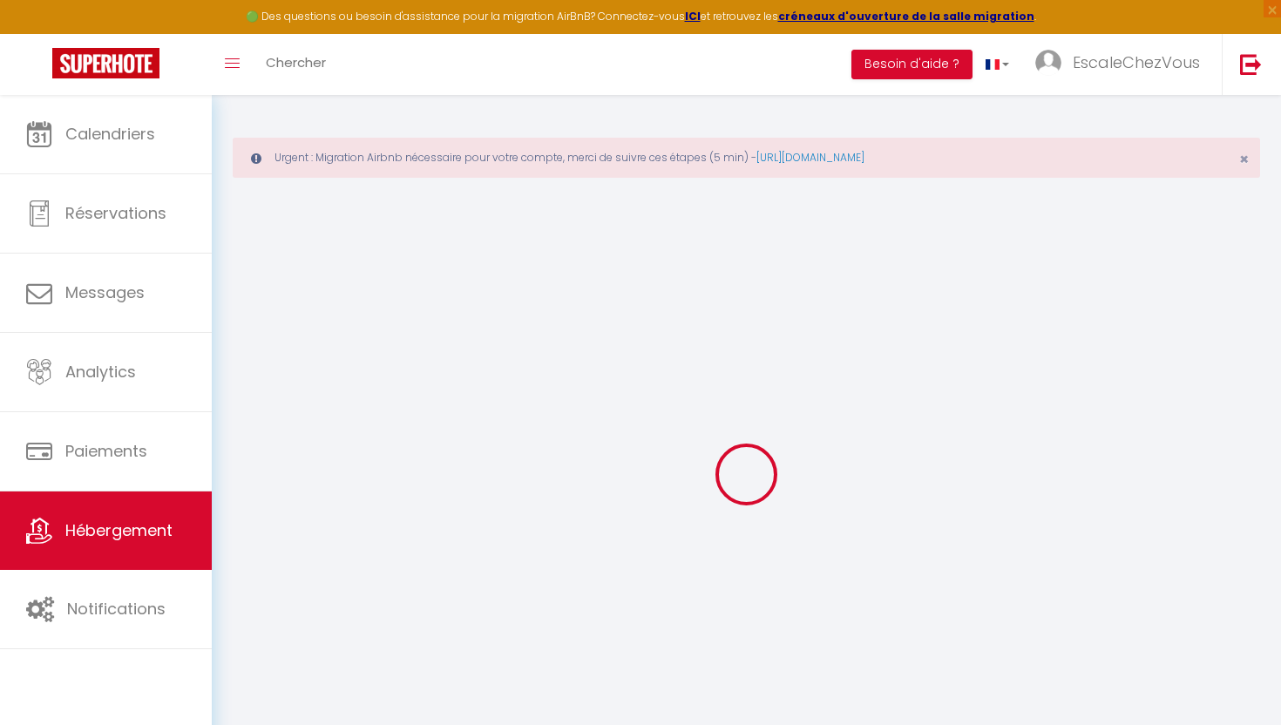
checkbox input "false"
type input "0"
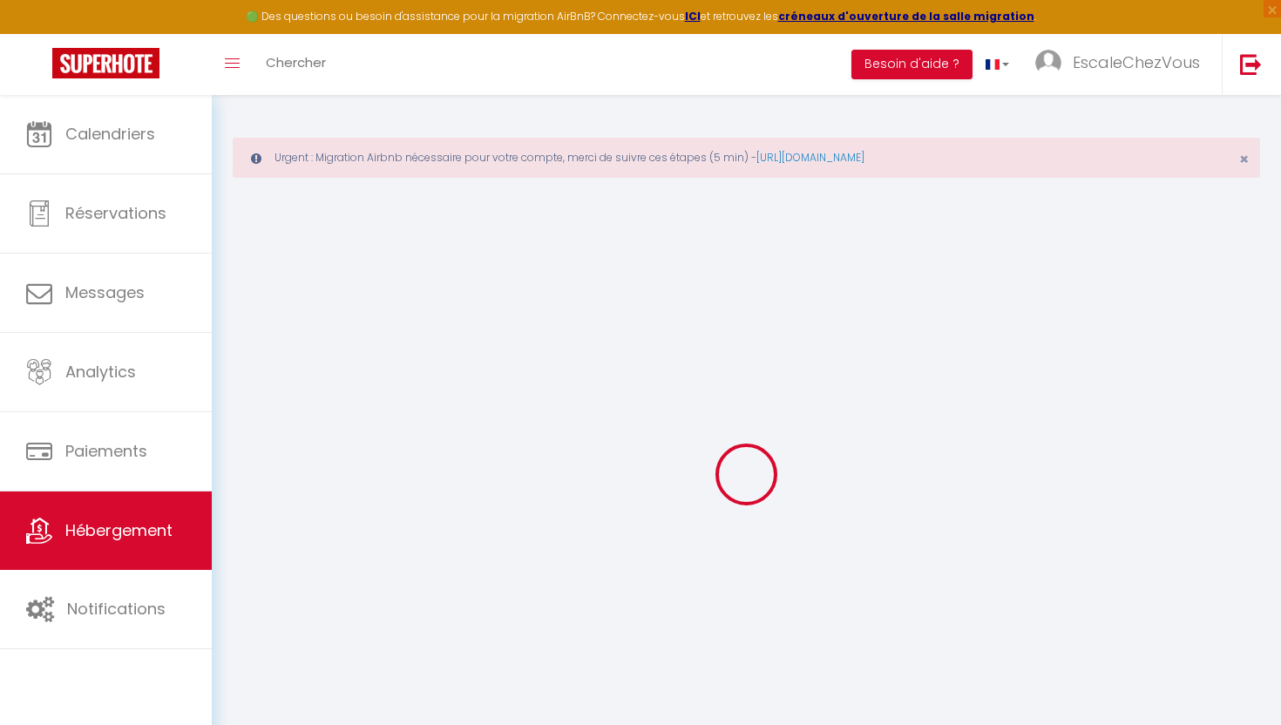
select select
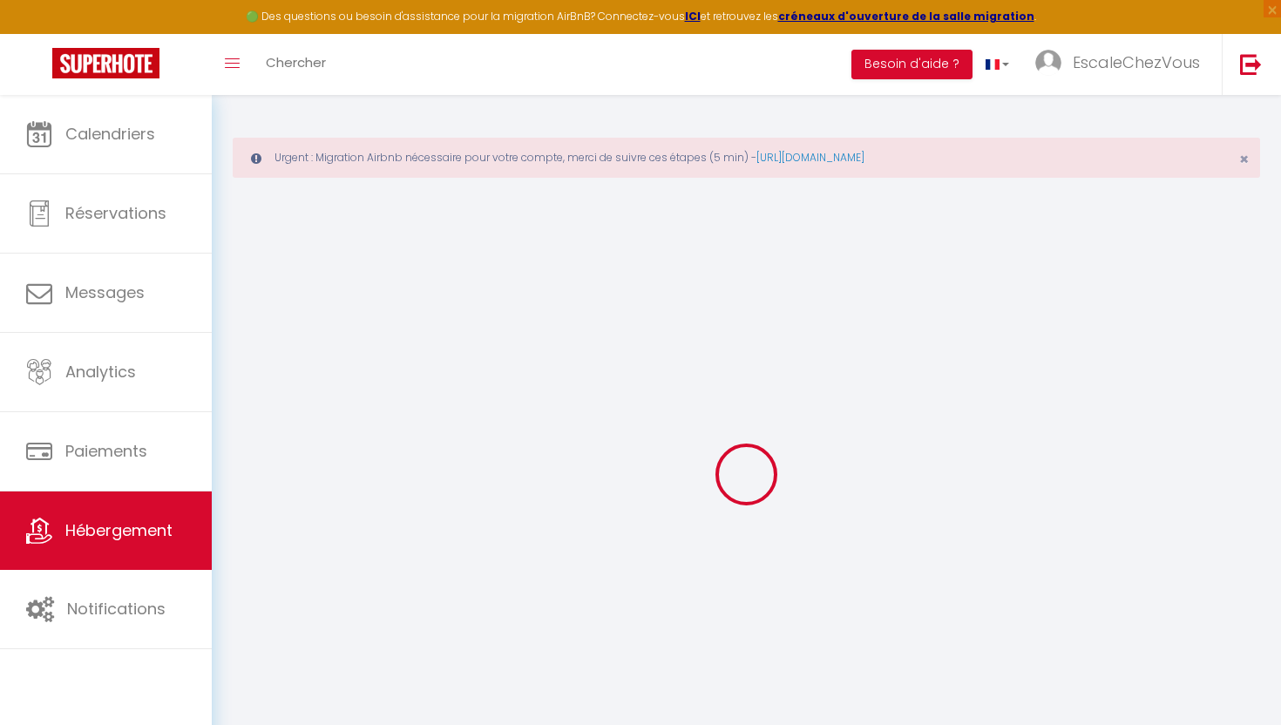
select select
checkbox input "false"
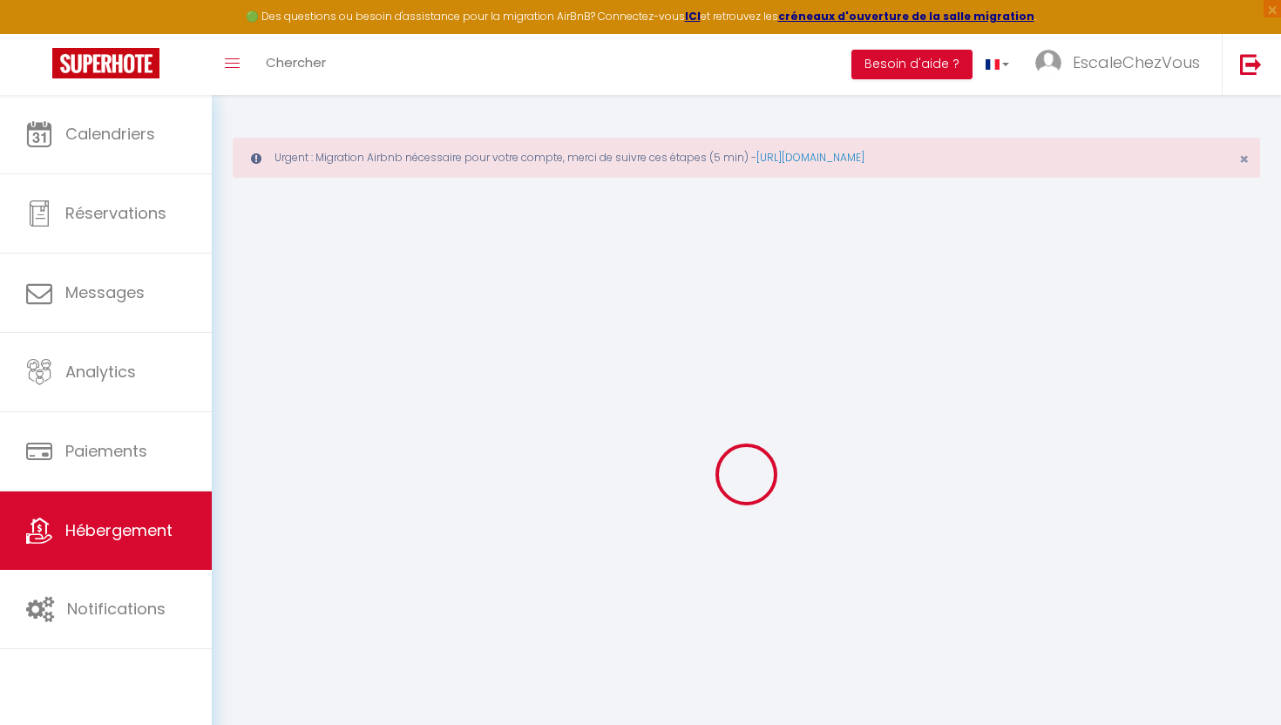
select select "39136"
select select
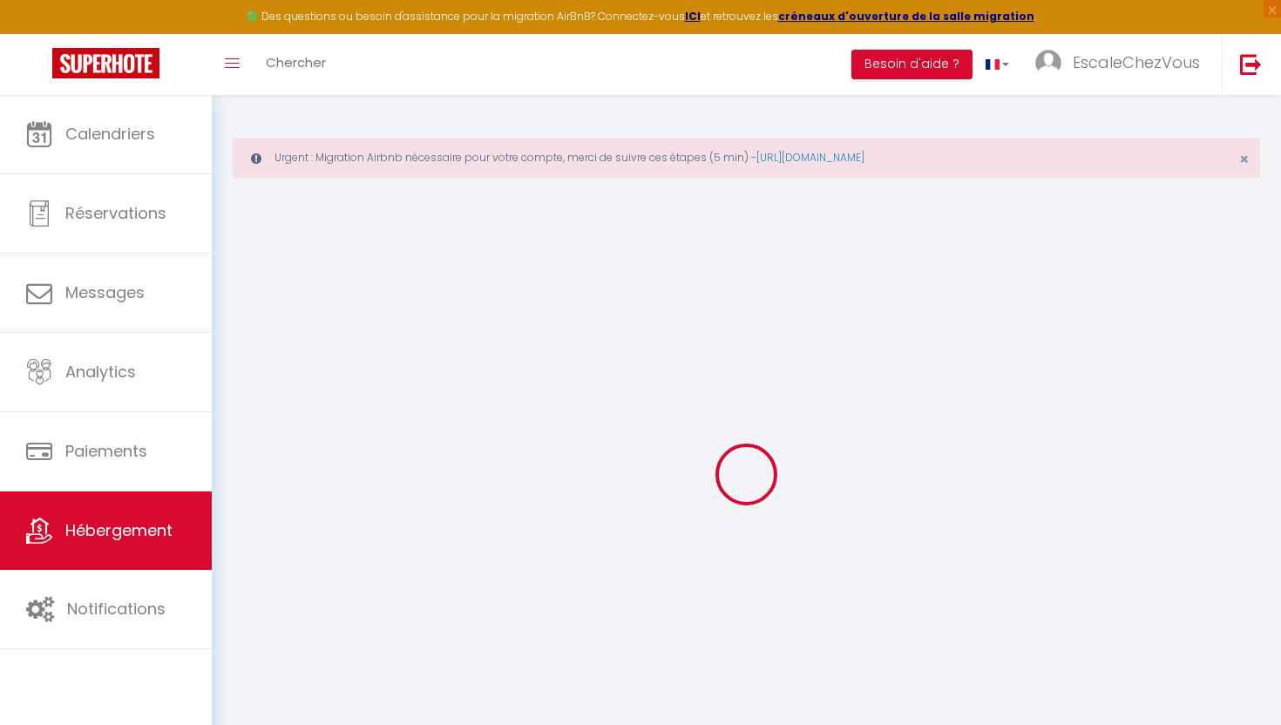
select select
checkbox input "false"
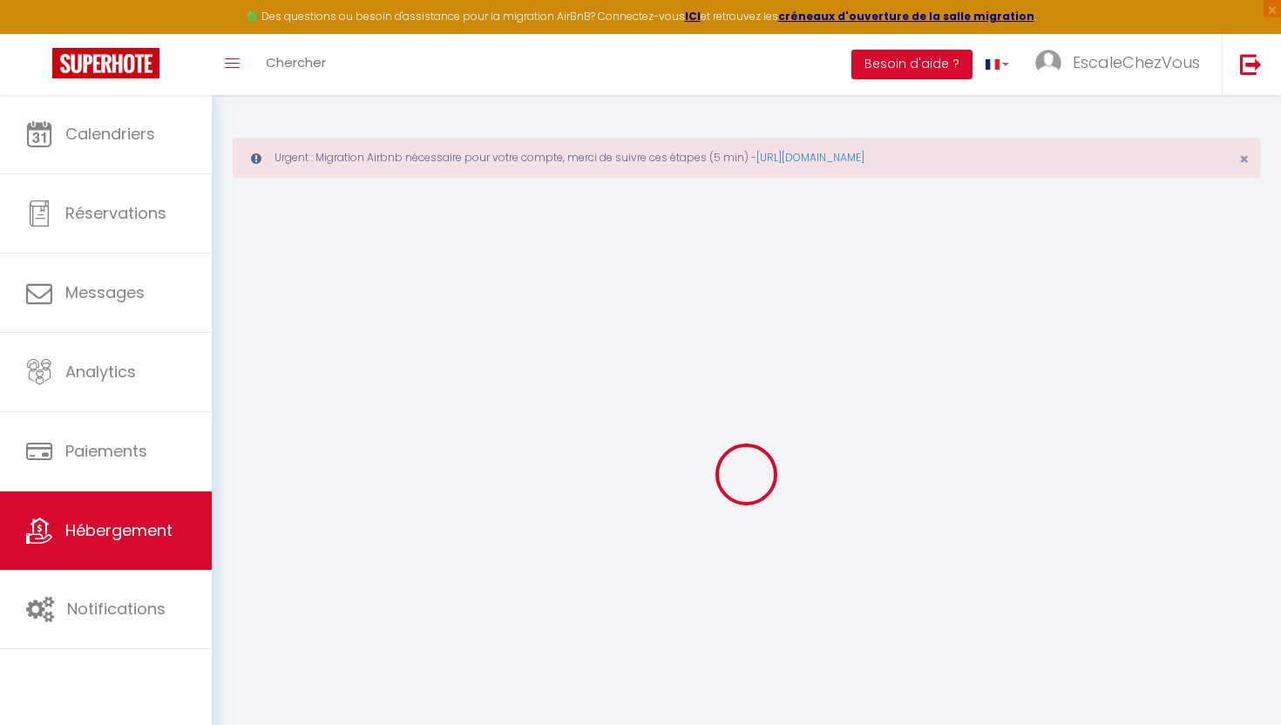
checkbox input "false"
select select
checkbox input "false"
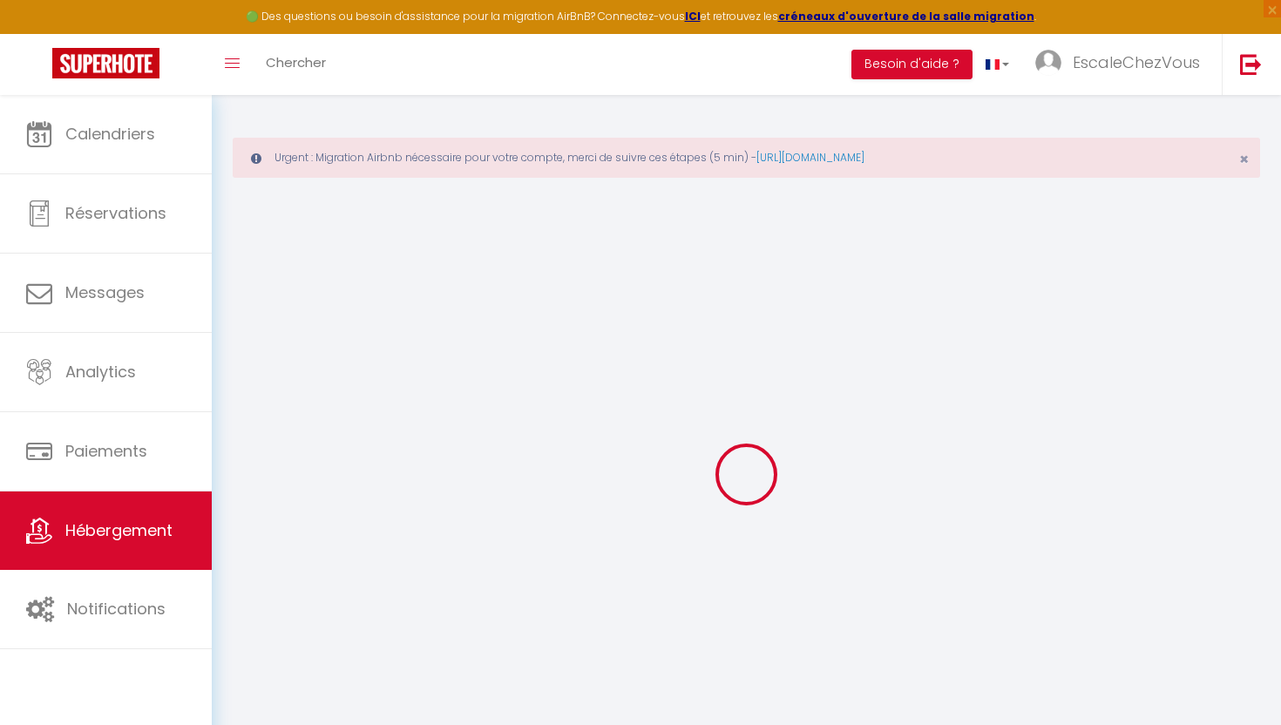
checkbox input "false"
select select
checkbox input "false"
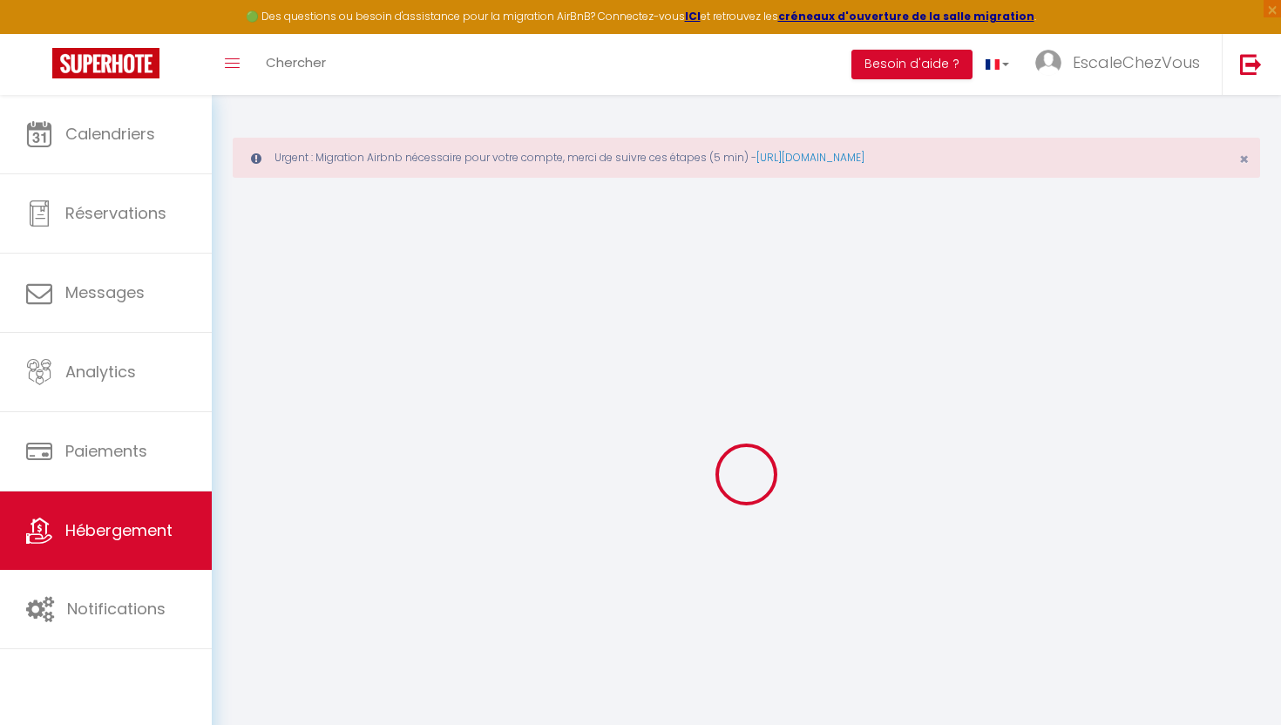
checkbox input "false"
select select
checkbox input "false"
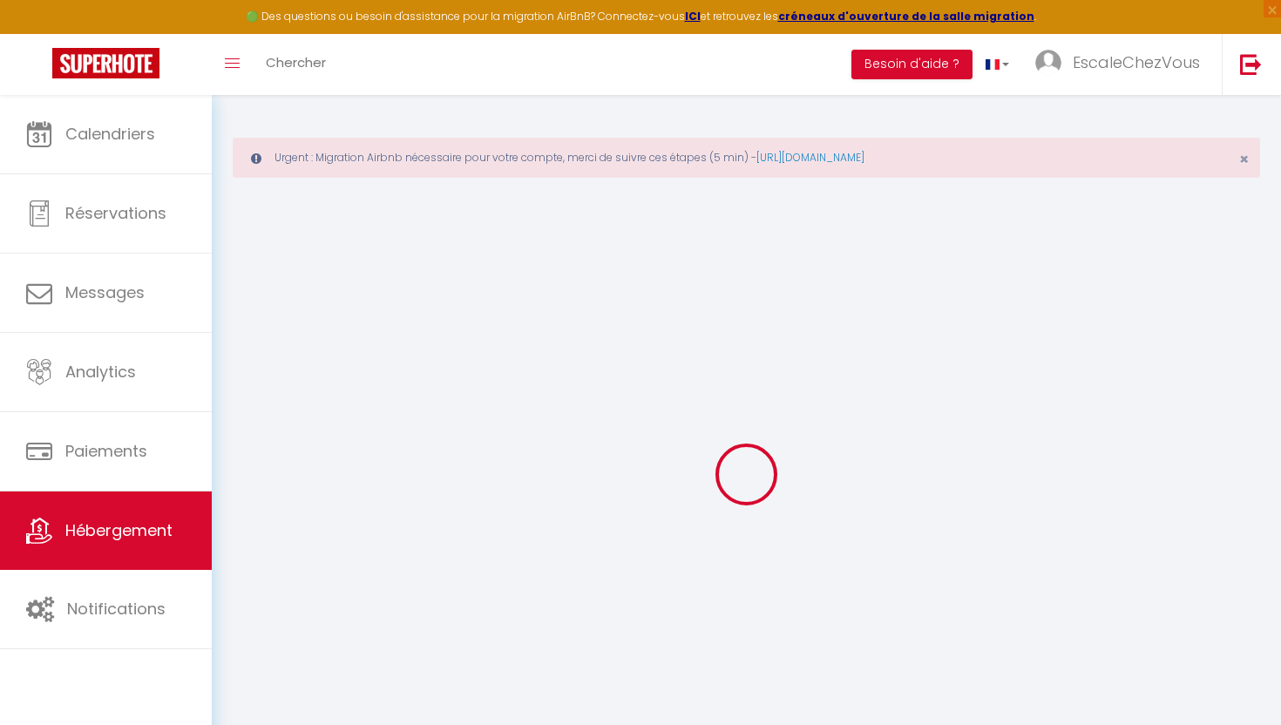
checkbox input "false"
select select "14:00"
select select
select select "11:00"
select select "30"
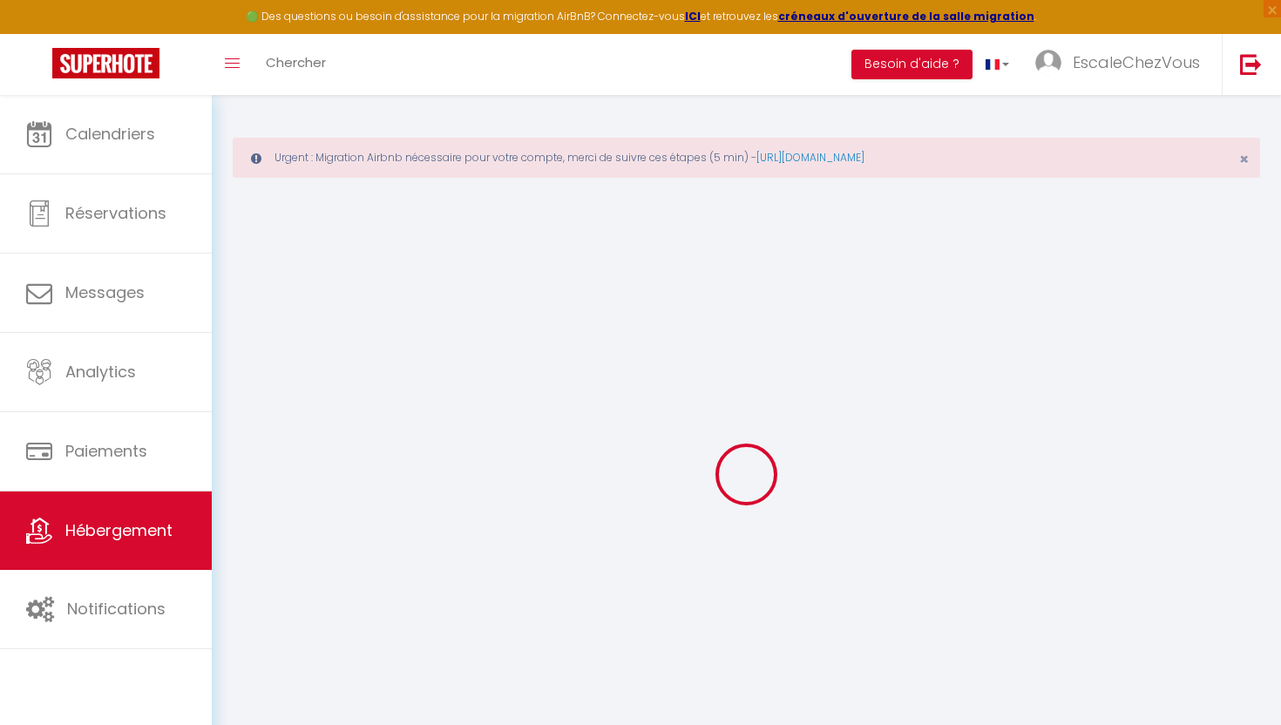
select select "120"
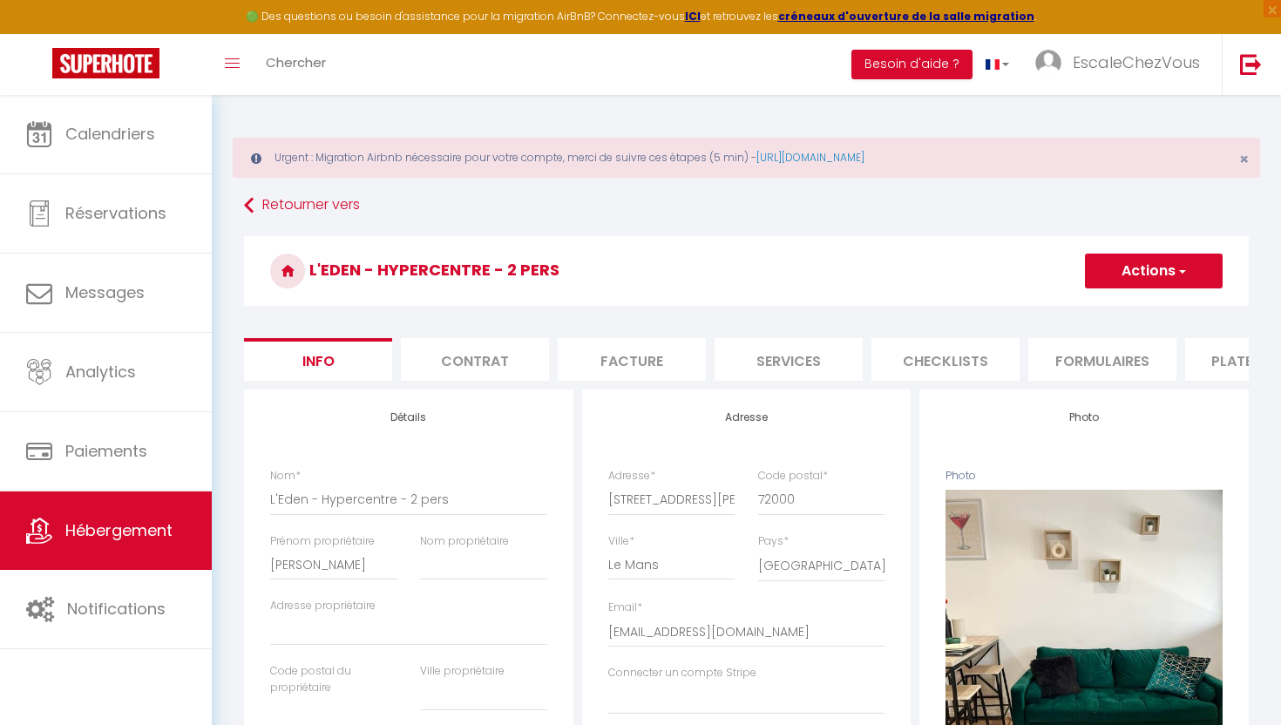
select select
checkbox input "false"
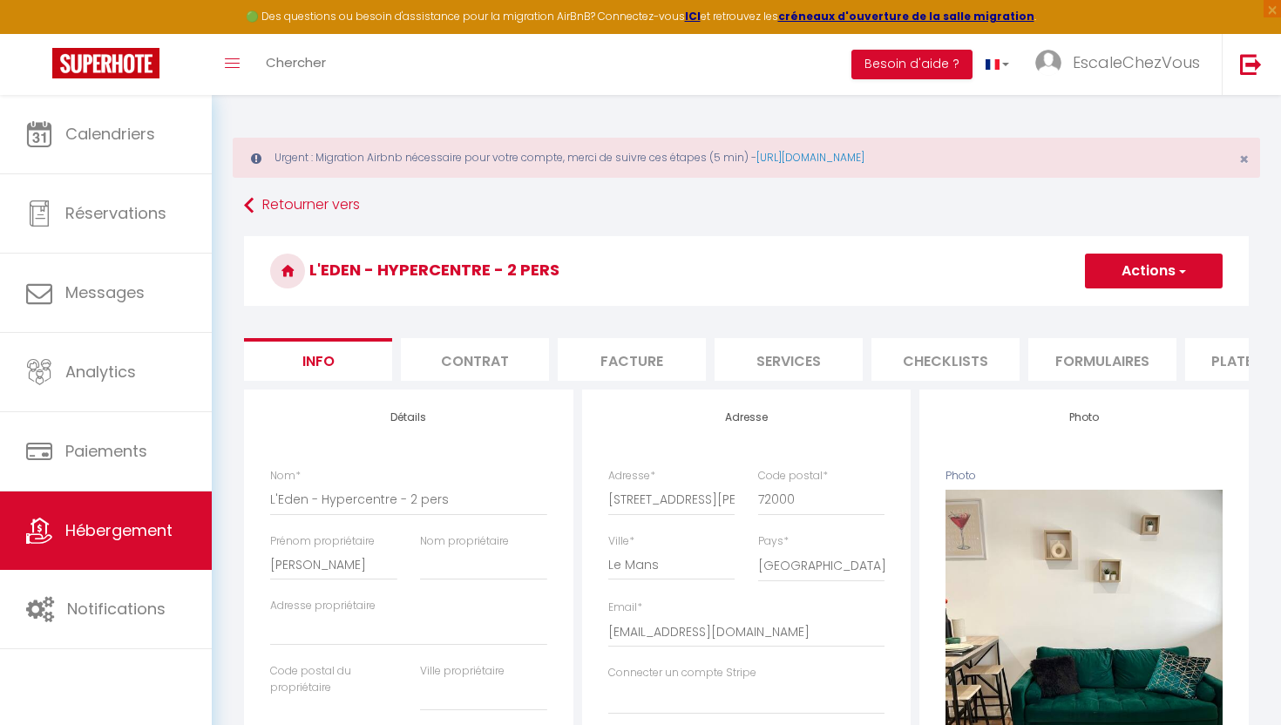
checkbox input "false"
click at [1202, 273] on button "Actions" at bounding box center [1154, 271] width 138 height 35
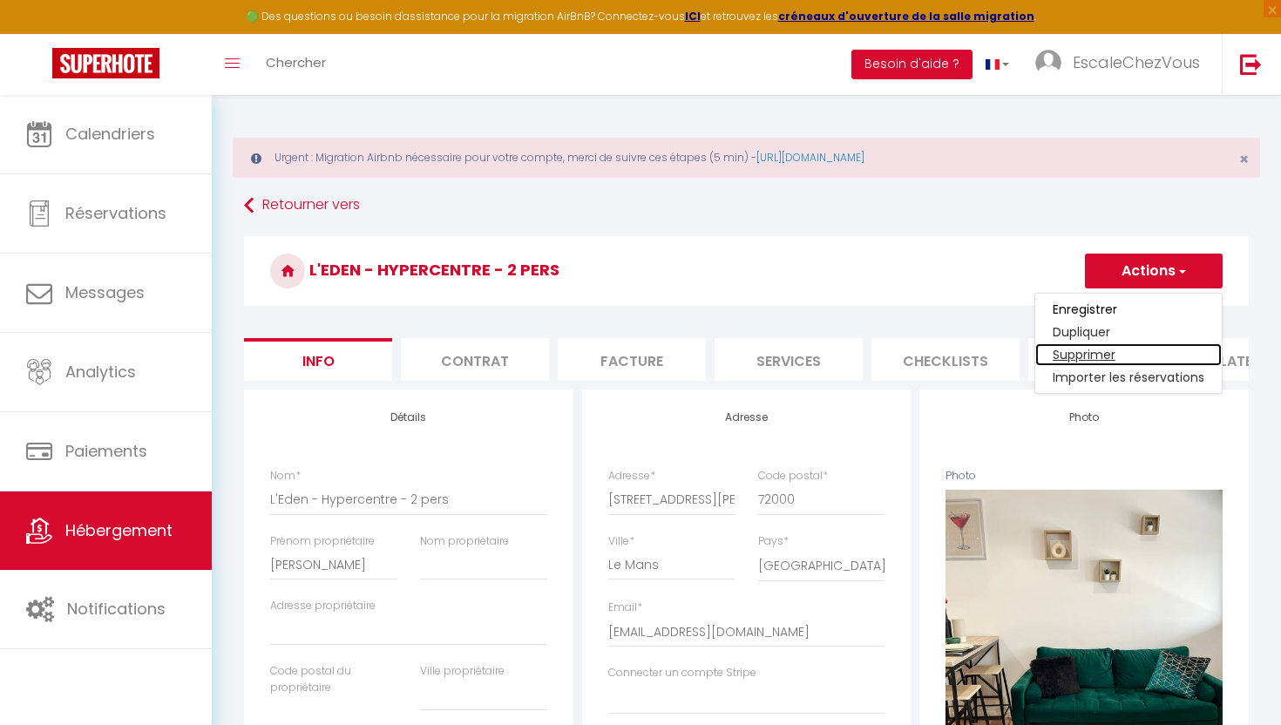
click at [1138, 349] on link "Supprimer" at bounding box center [1129, 354] width 187 height 23
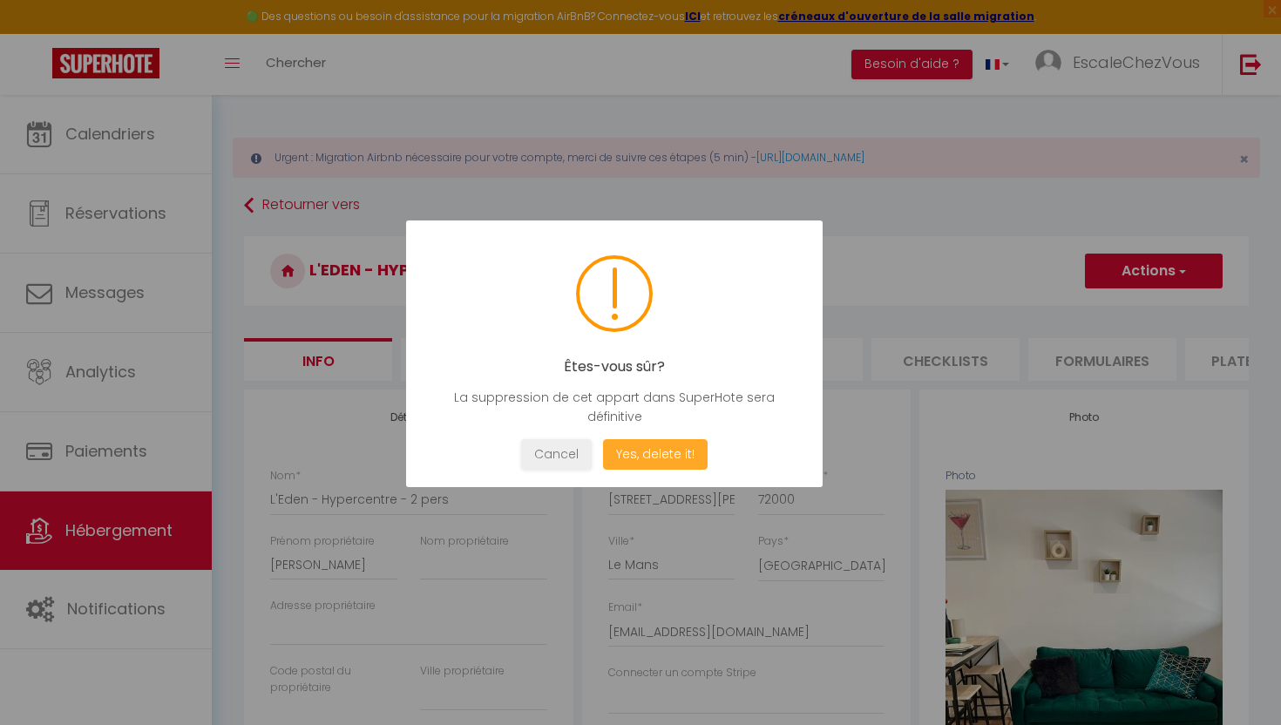
click at [690, 445] on button "Yes, delete it!" at bounding box center [655, 454] width 105 height 31
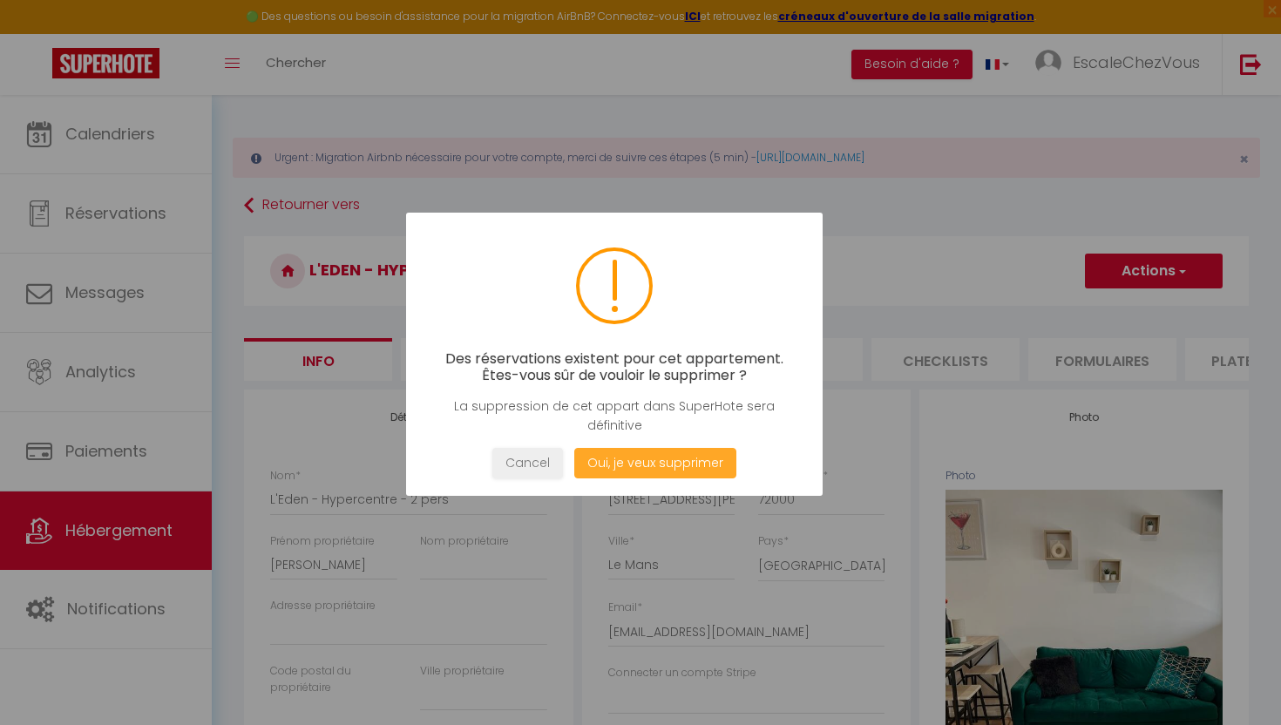
click at [669, 465] on button "Oui, je veux supprimer" at bounding box center [655, 463] width 162 height 31
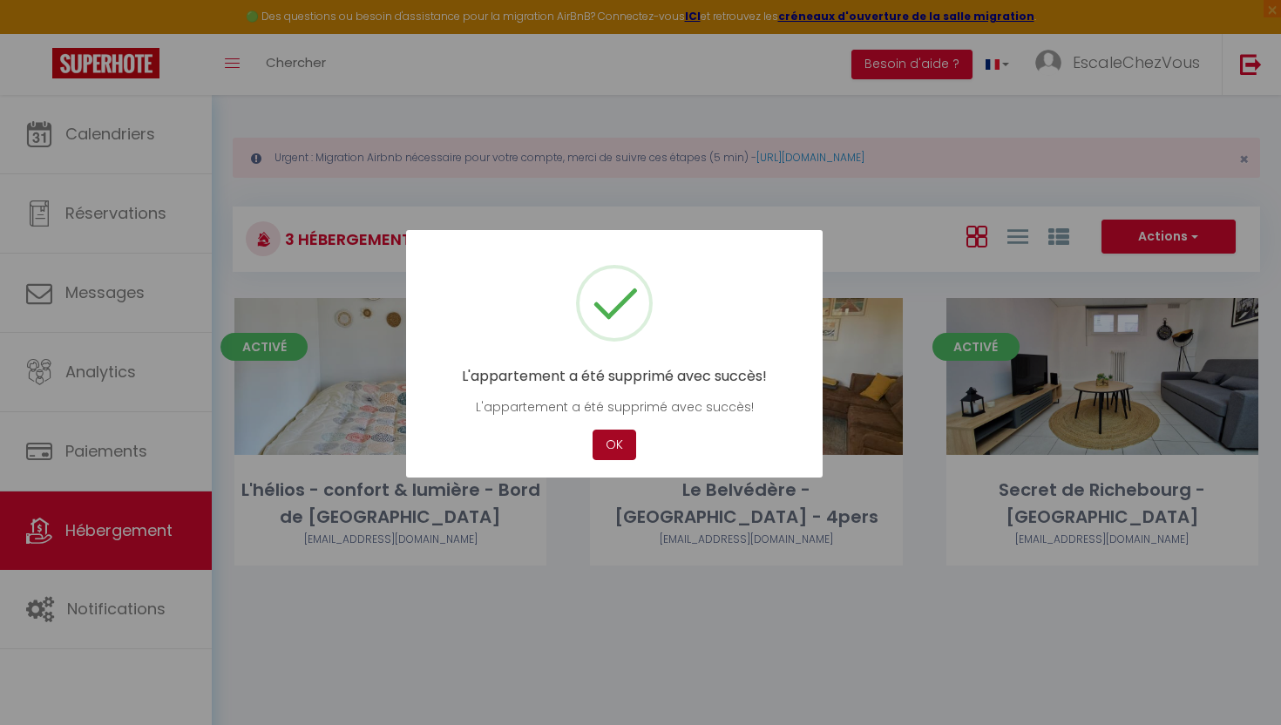
click at [617, 452] on button "OK" at bounding box center [615, 445] width 44 height 31
